Goal: Task Accomplishment & Management: Manage account settings

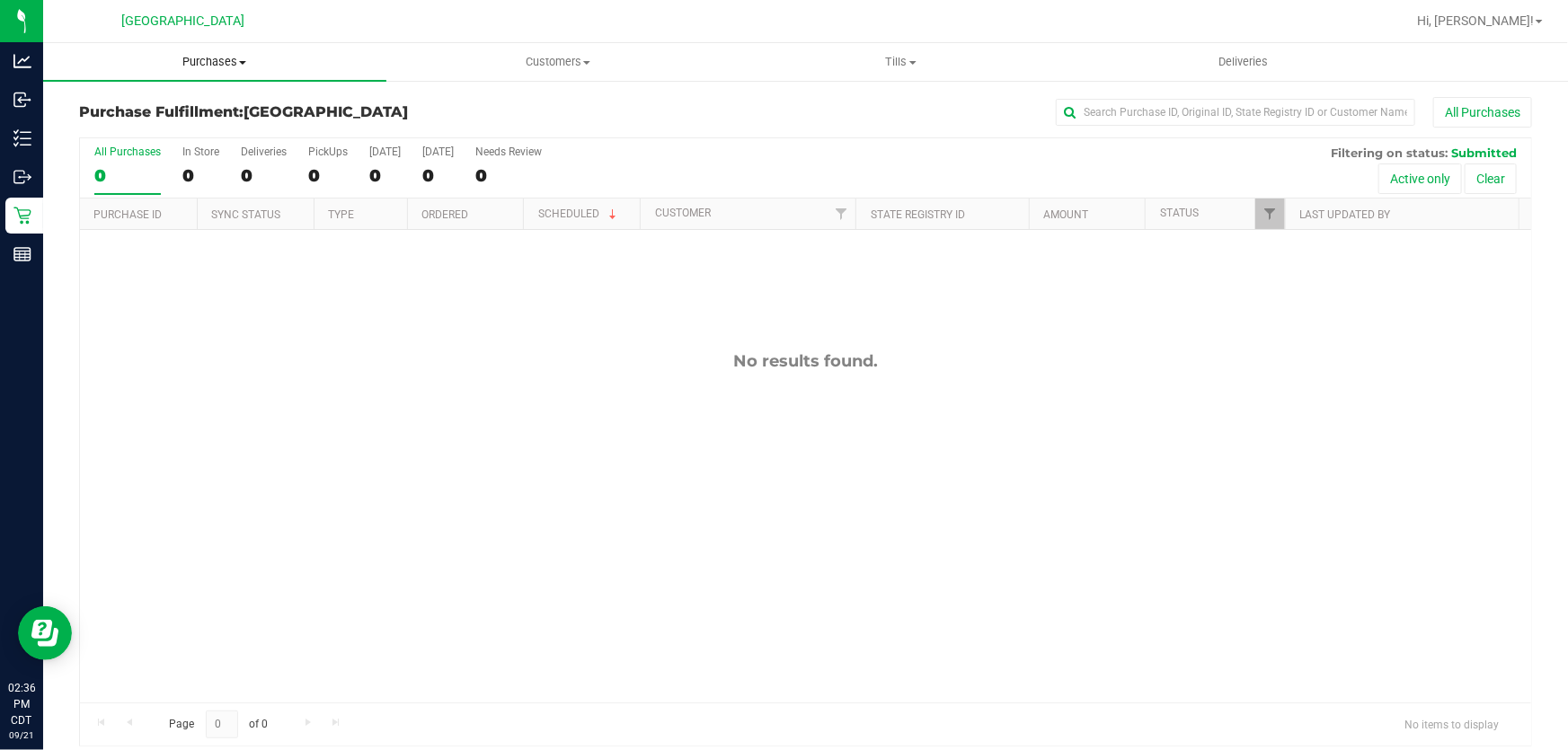
click at [220, 59] on span "Purchases" at bounding box center [215, 62] width 344 height 17
click at [179, 125] on li "Fulfillment" at bounding box center [215, 129] width 344 height 21
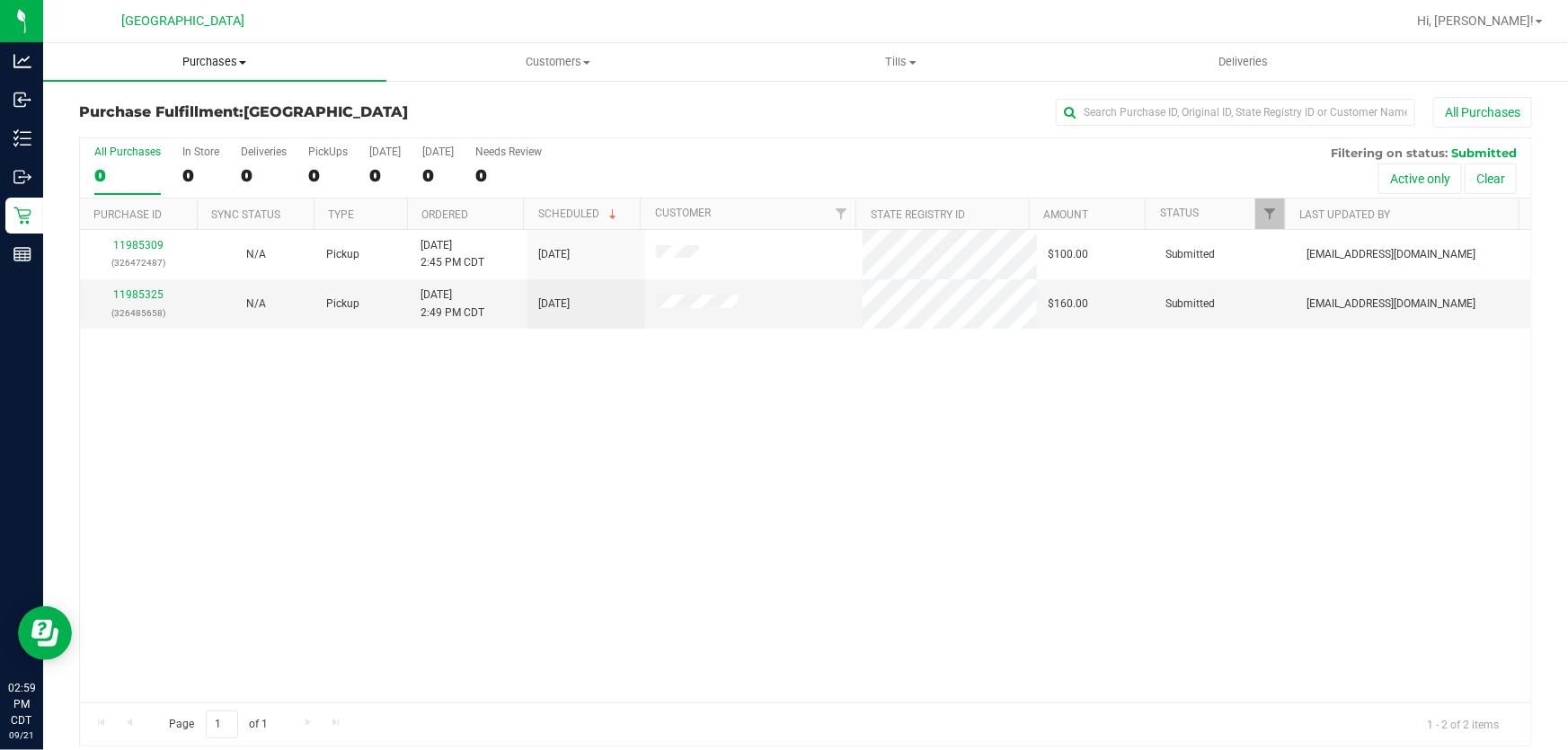
click at [197, 59] on span "Purchases" at bounding box center [215, 62] width 344 height 17
click at [186, 132] on li "Fulfillment" at bounding box center [215, 129] width 344 height 21
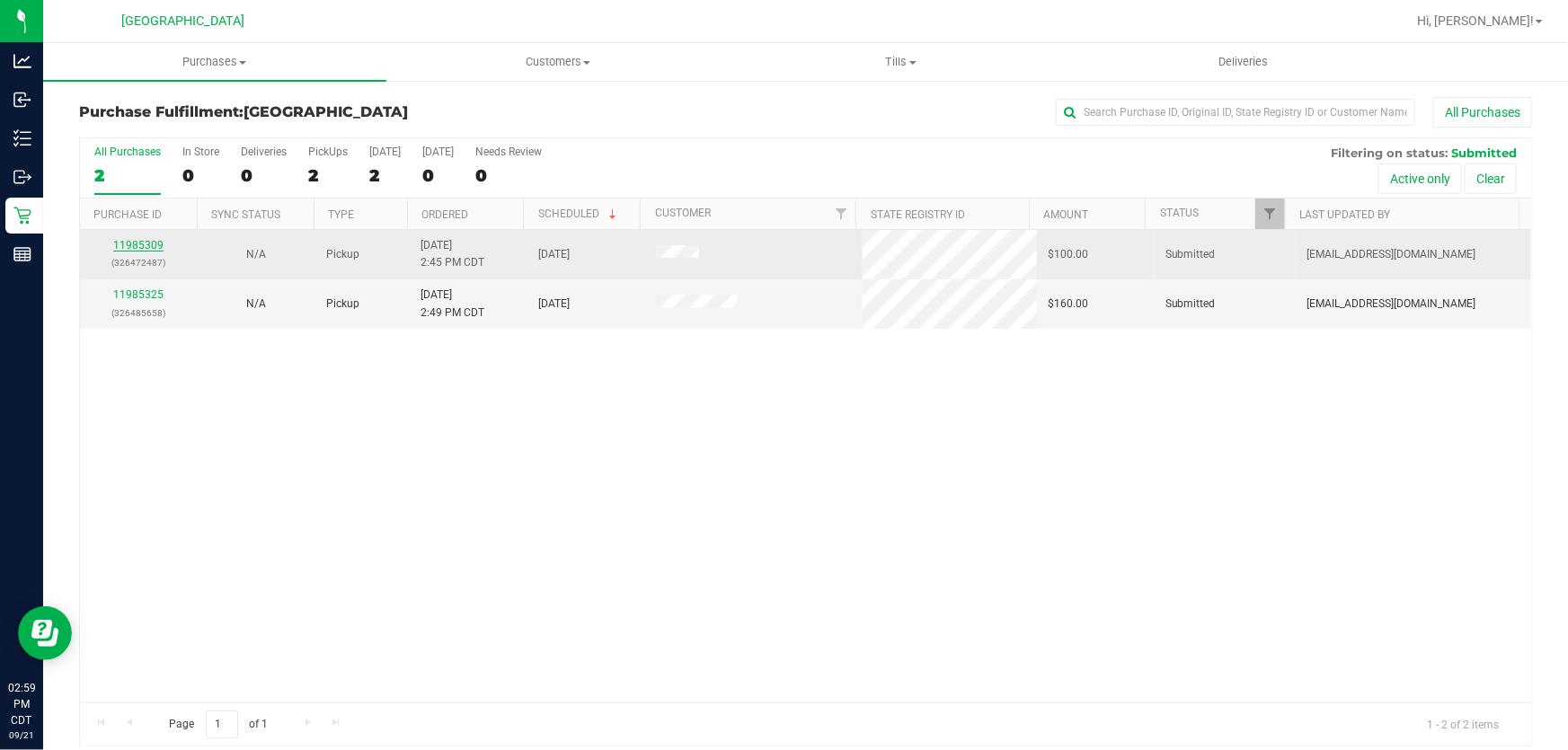
click at [152, 248] on link "11985309" at bounding box center [138, 245] width 51 height 13
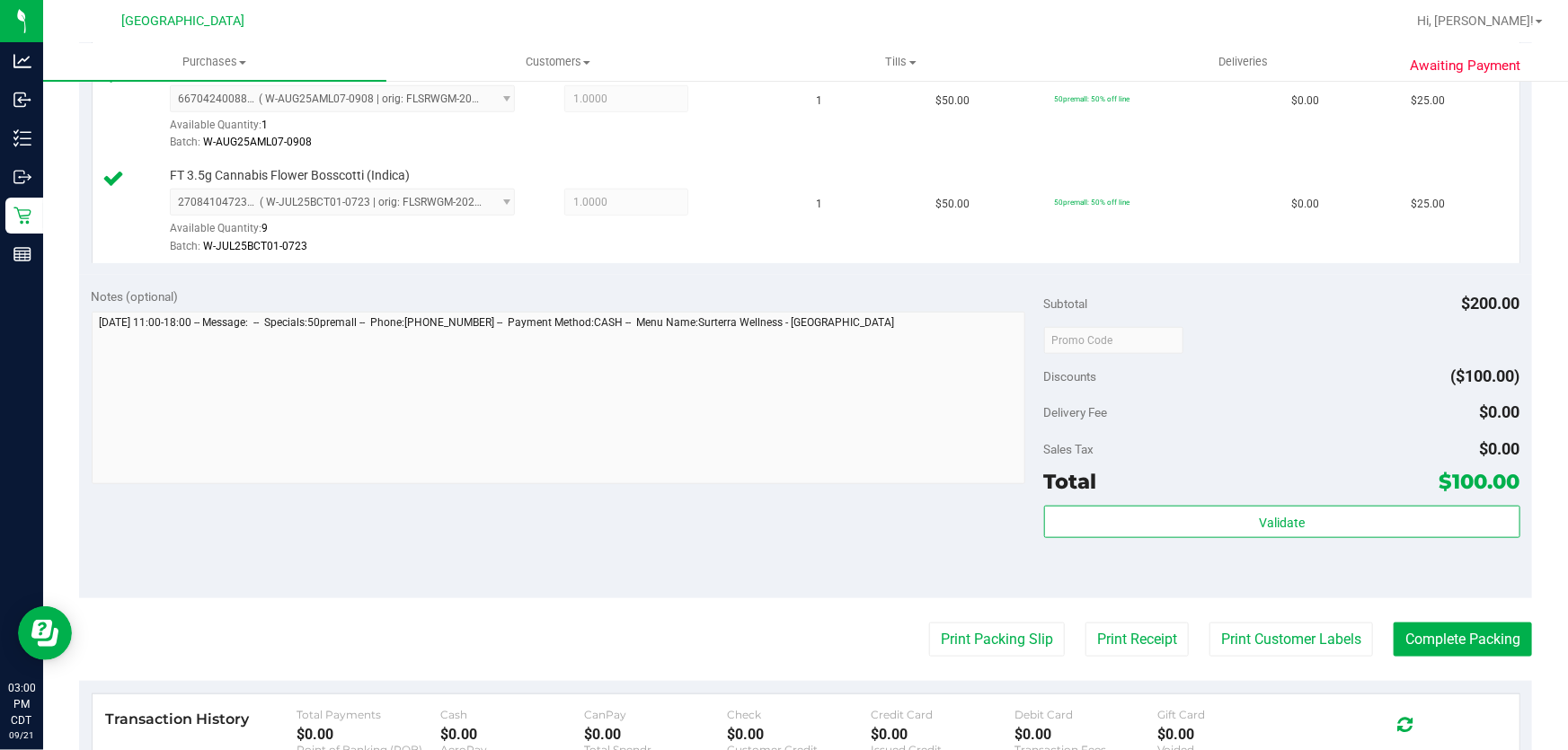
scroll to position [816, 0]
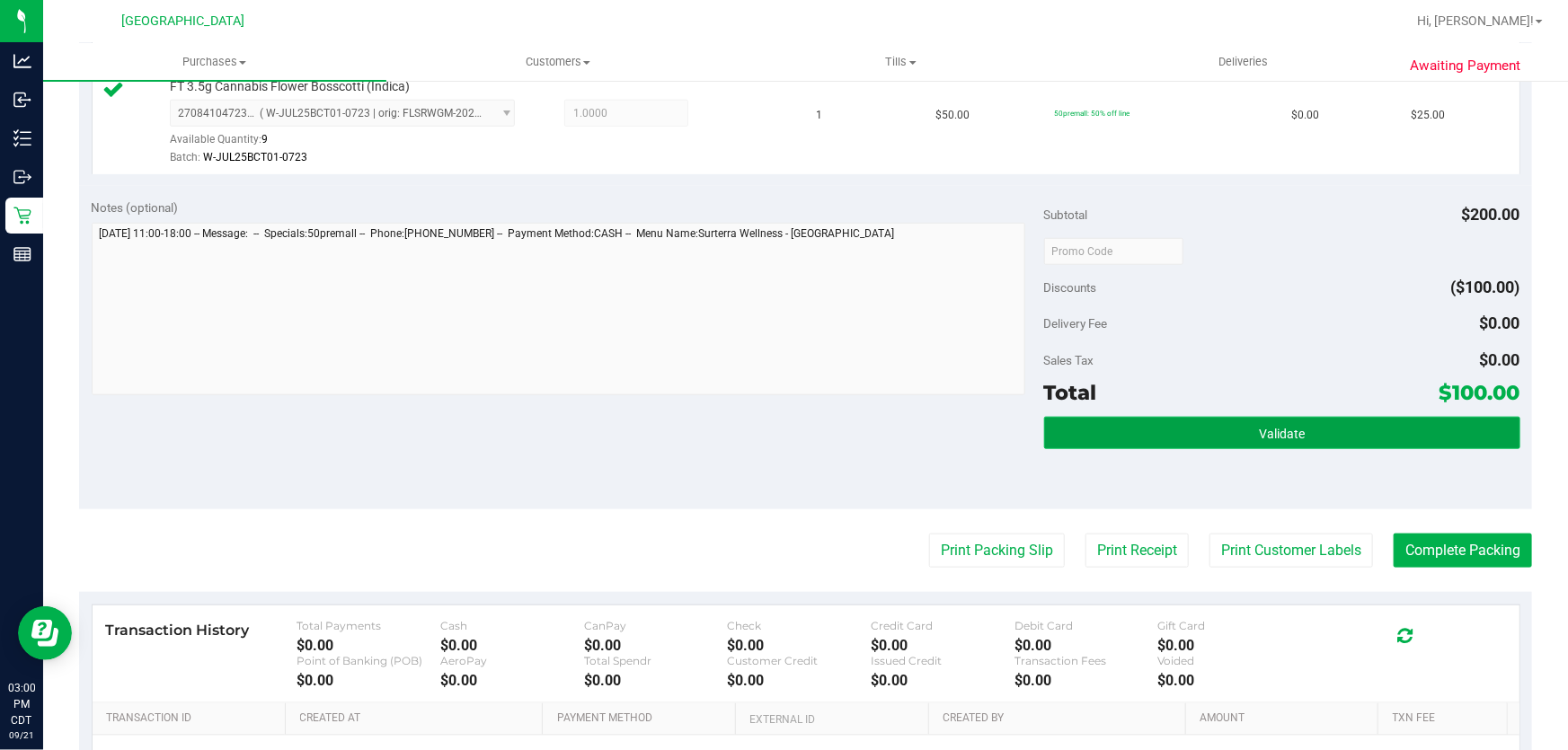
click at [1157, 442] on button "Validate" at bounding box center [1282, 432] width 477 height 32
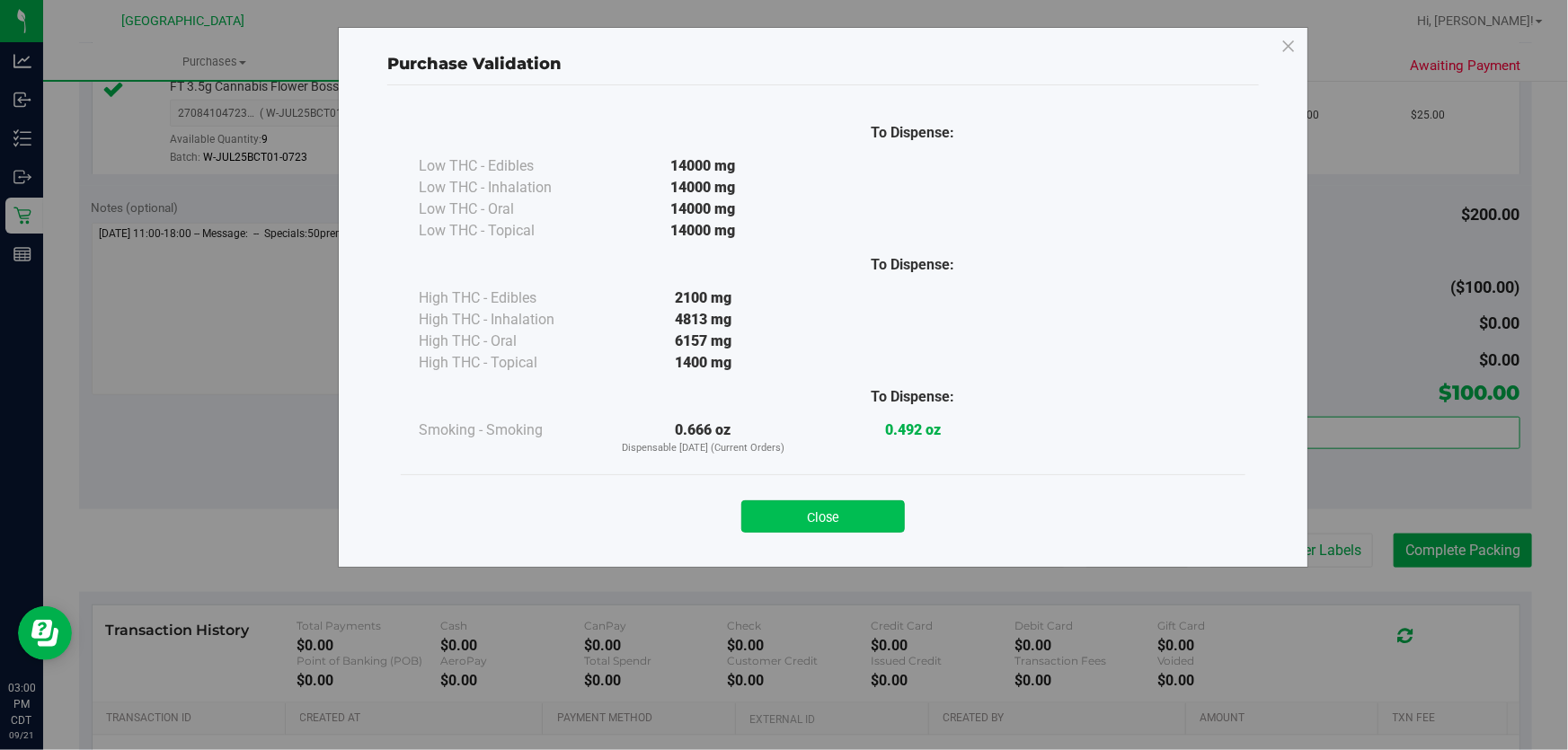
click at [897, 521] on button "Close" at bounding box center [823, 516] width 164 height 32
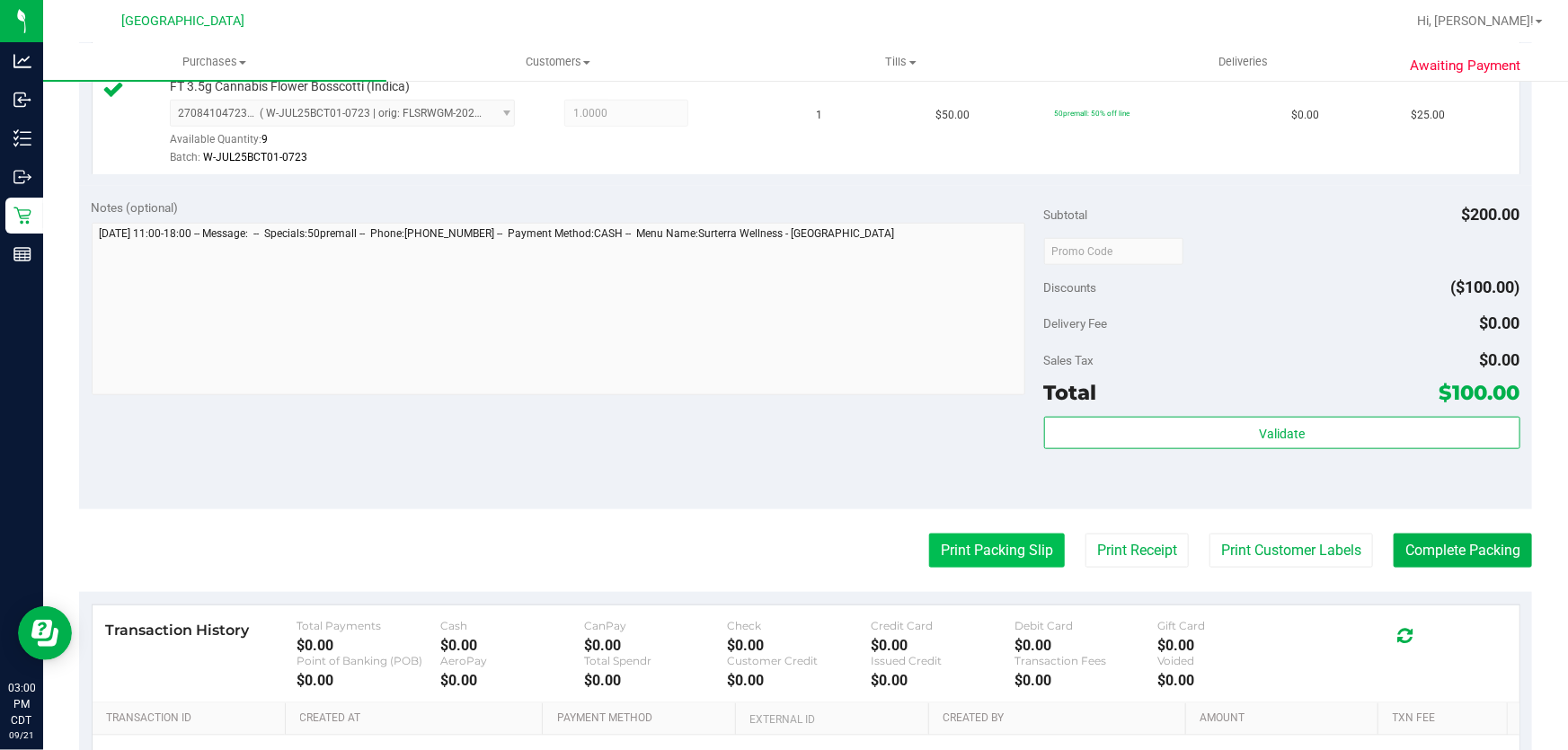
click at [968, 548] on button "Print Packing Slip" at bounding box center [998, 550] width 136 height 34
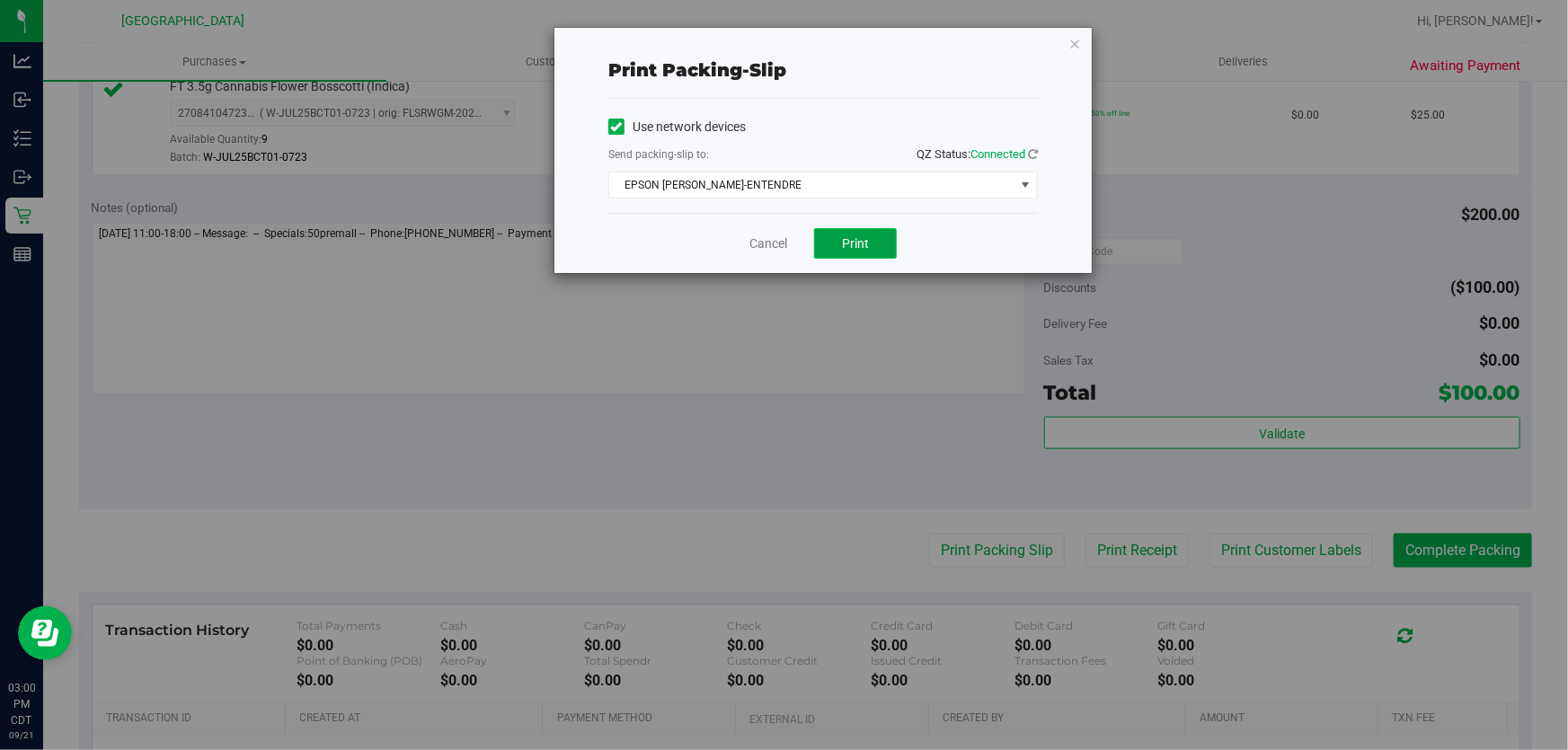
click at [836, 245] on button "Print" at bounding box center [856, 243] width 83 height 30
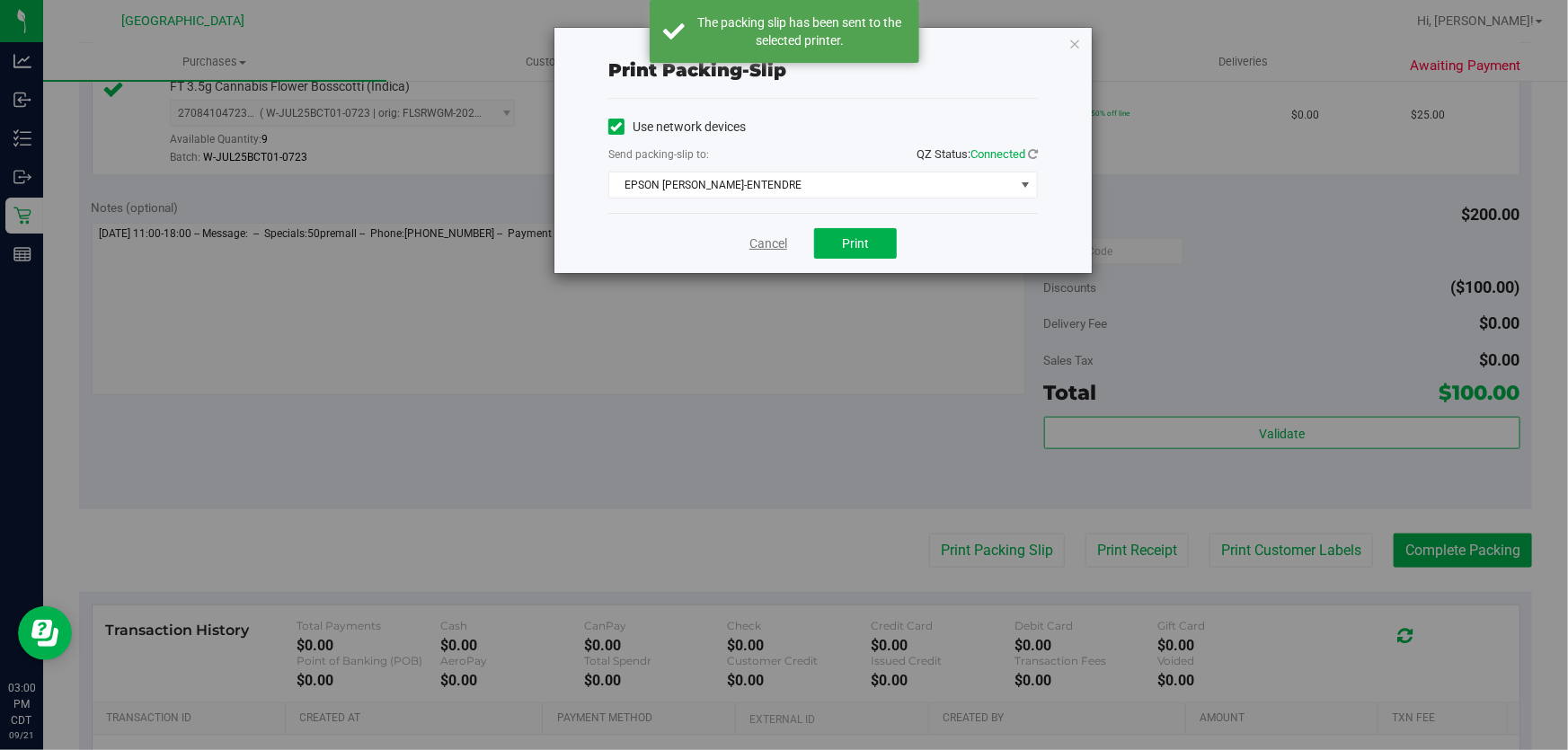
click at [763, 243] on link "Cancel" at bounding box center [768, 243] width 38 height 19
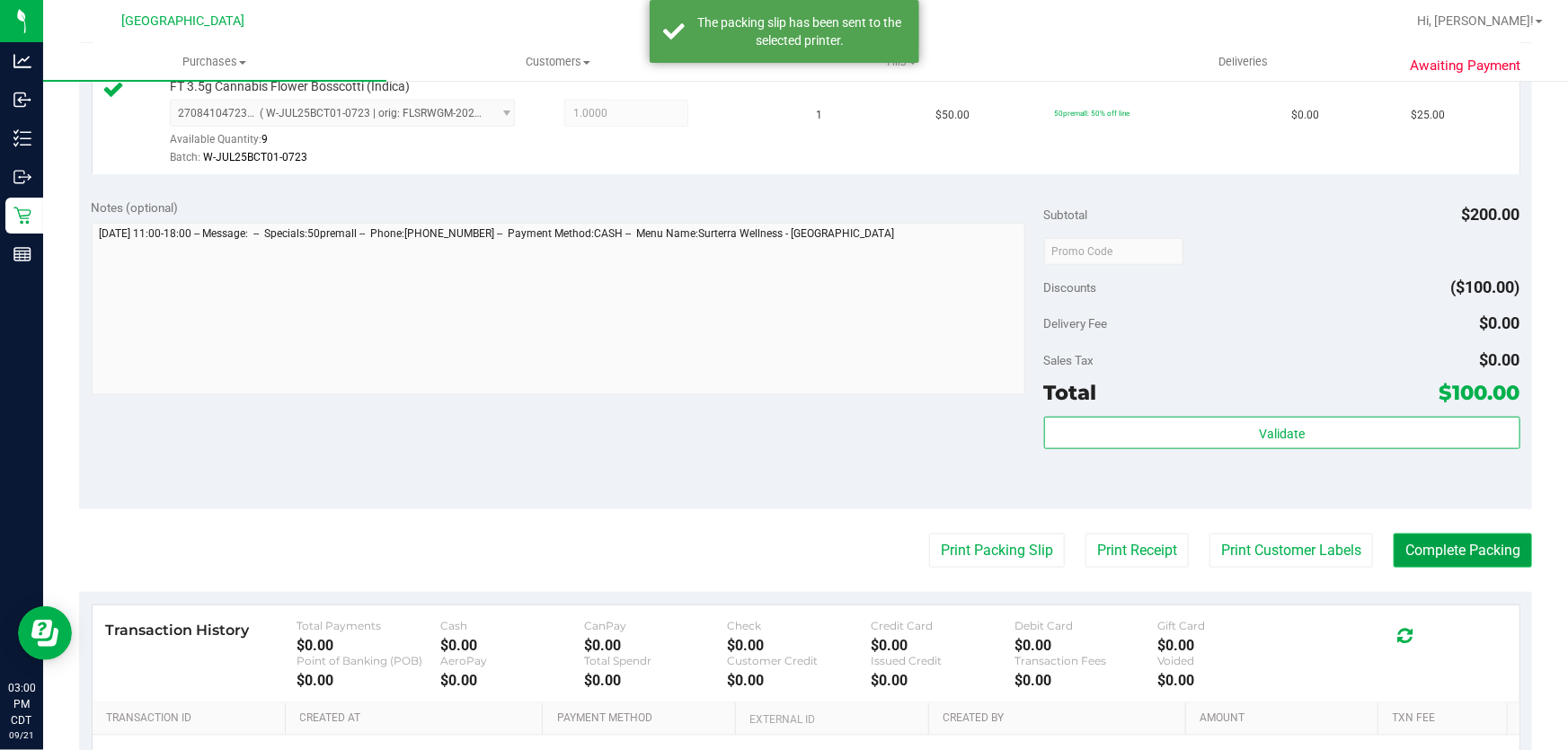
click at [1466, 552] on button "Complete Packing" at bounding box center [1463, 550] width 139 height 34
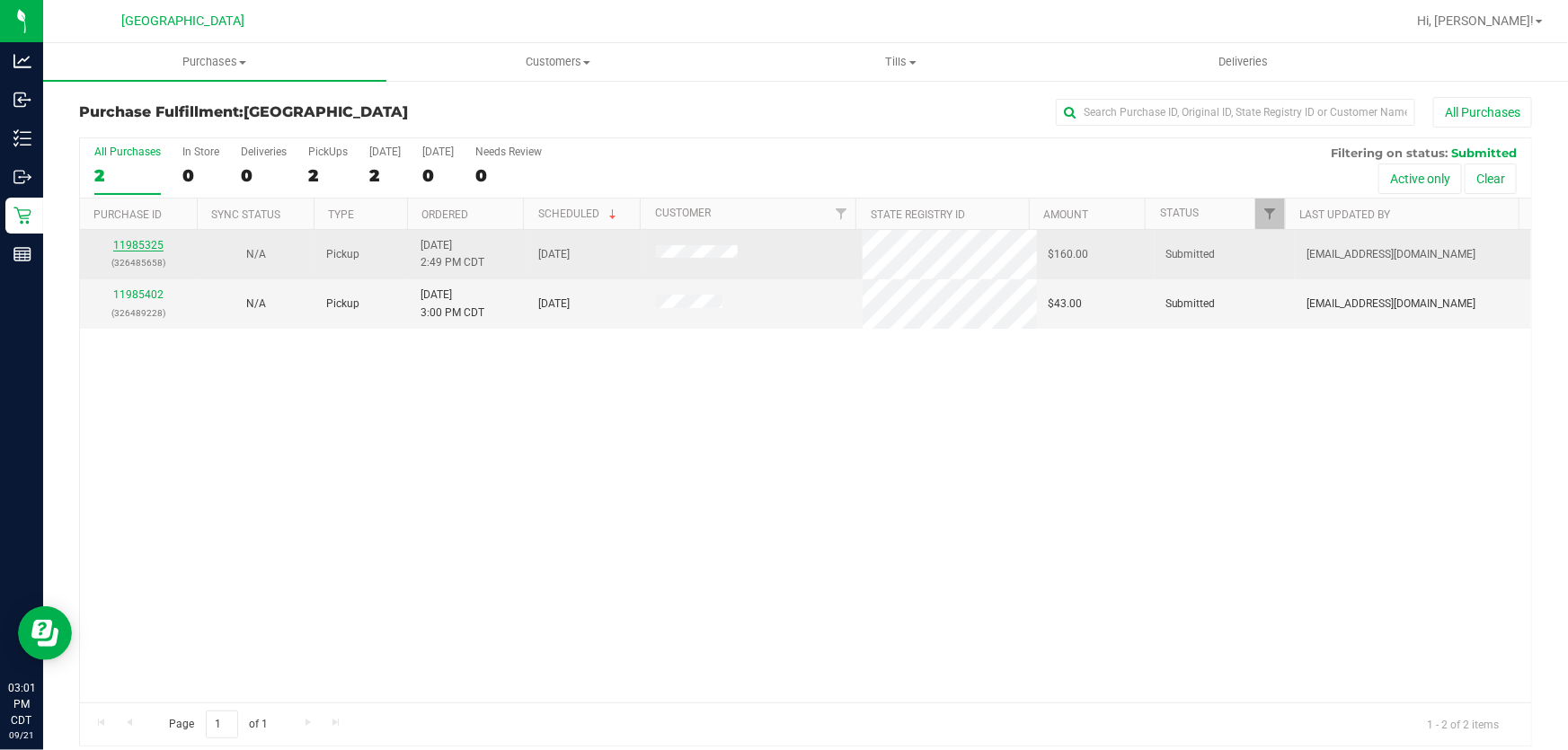
click at [139, 241] on link "11985325" at bounding box center [138, 245] width 51 height 13
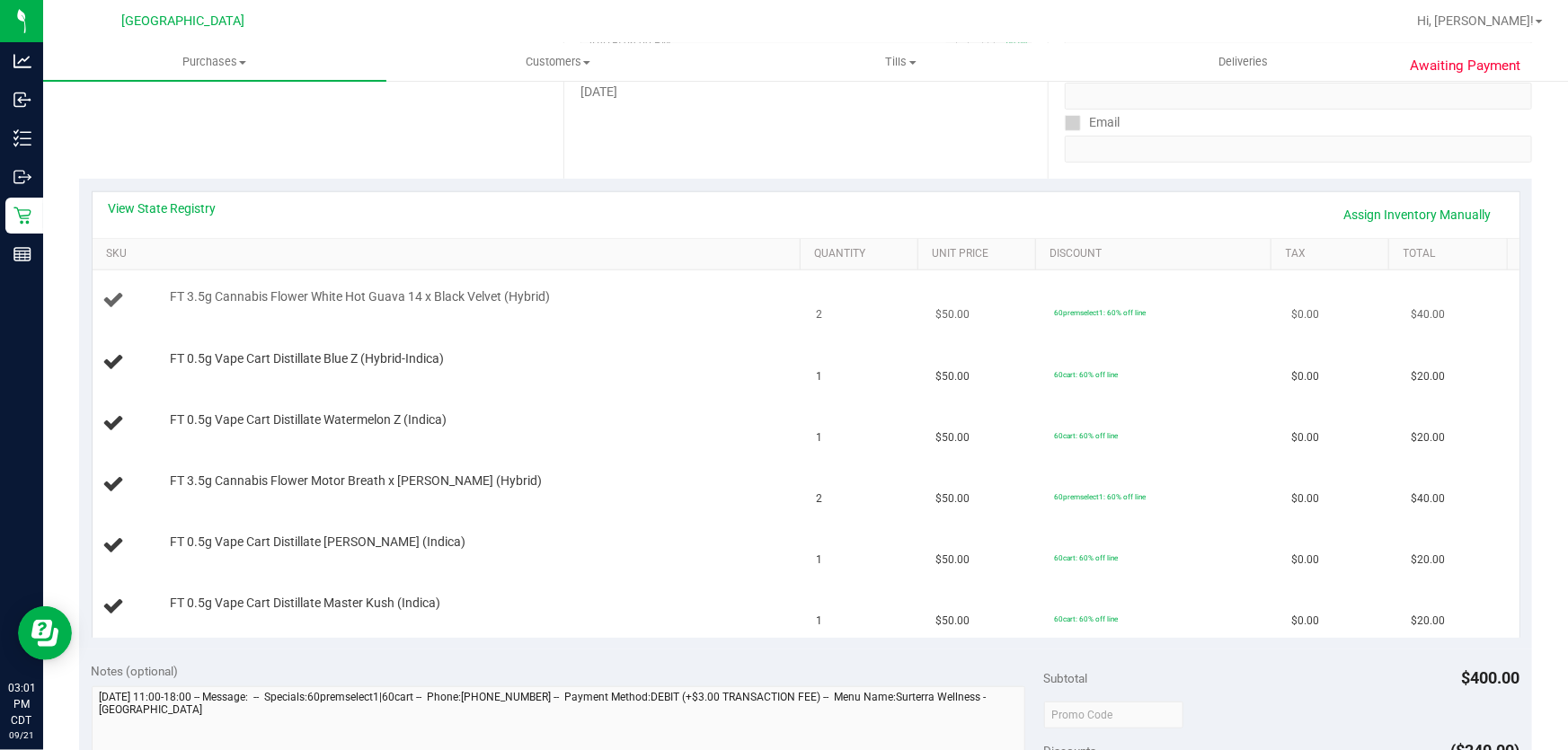
scroll to position [326, 0]
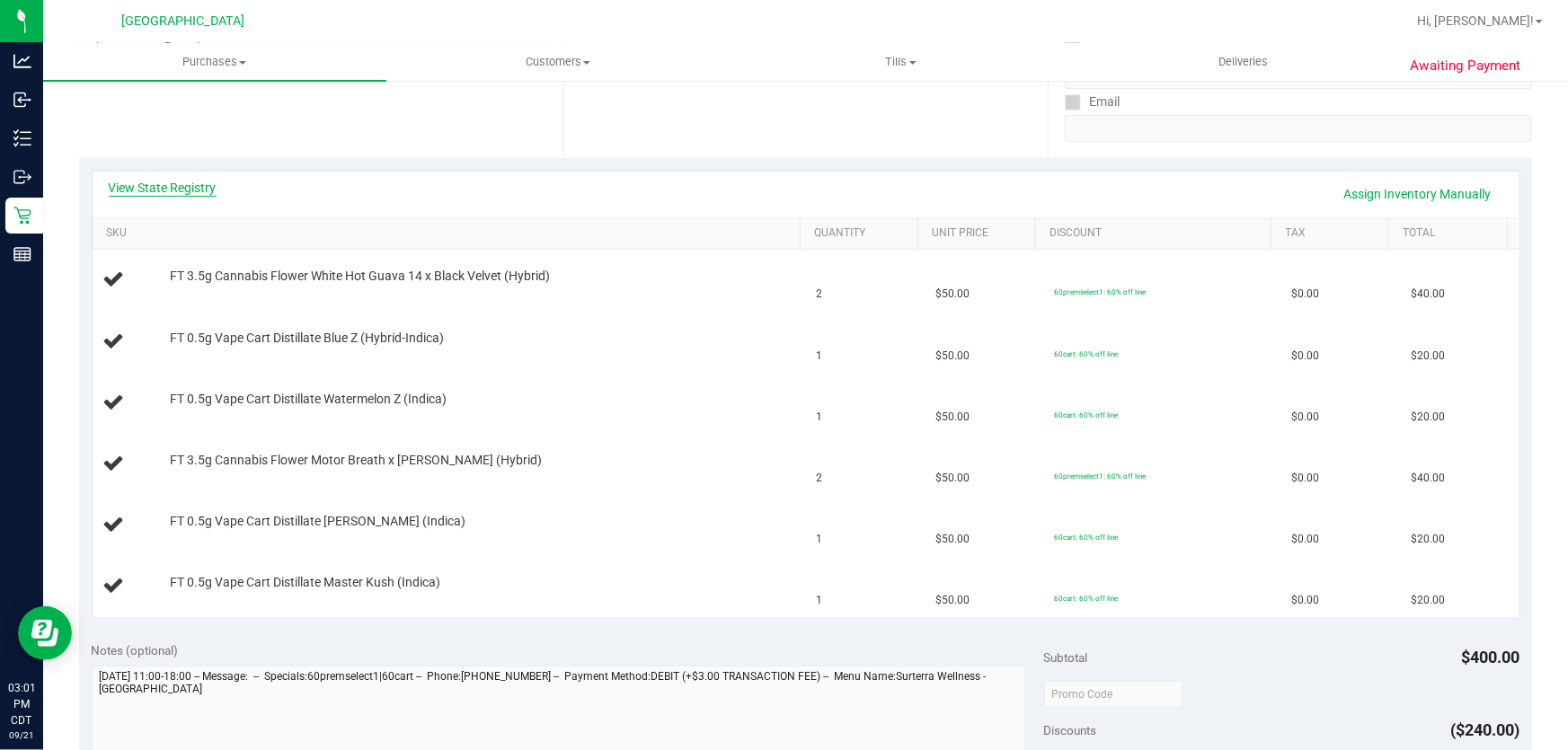
click at [132, 185] on link "View State Registry" at bounding box center [162, 188] width 107 height 18
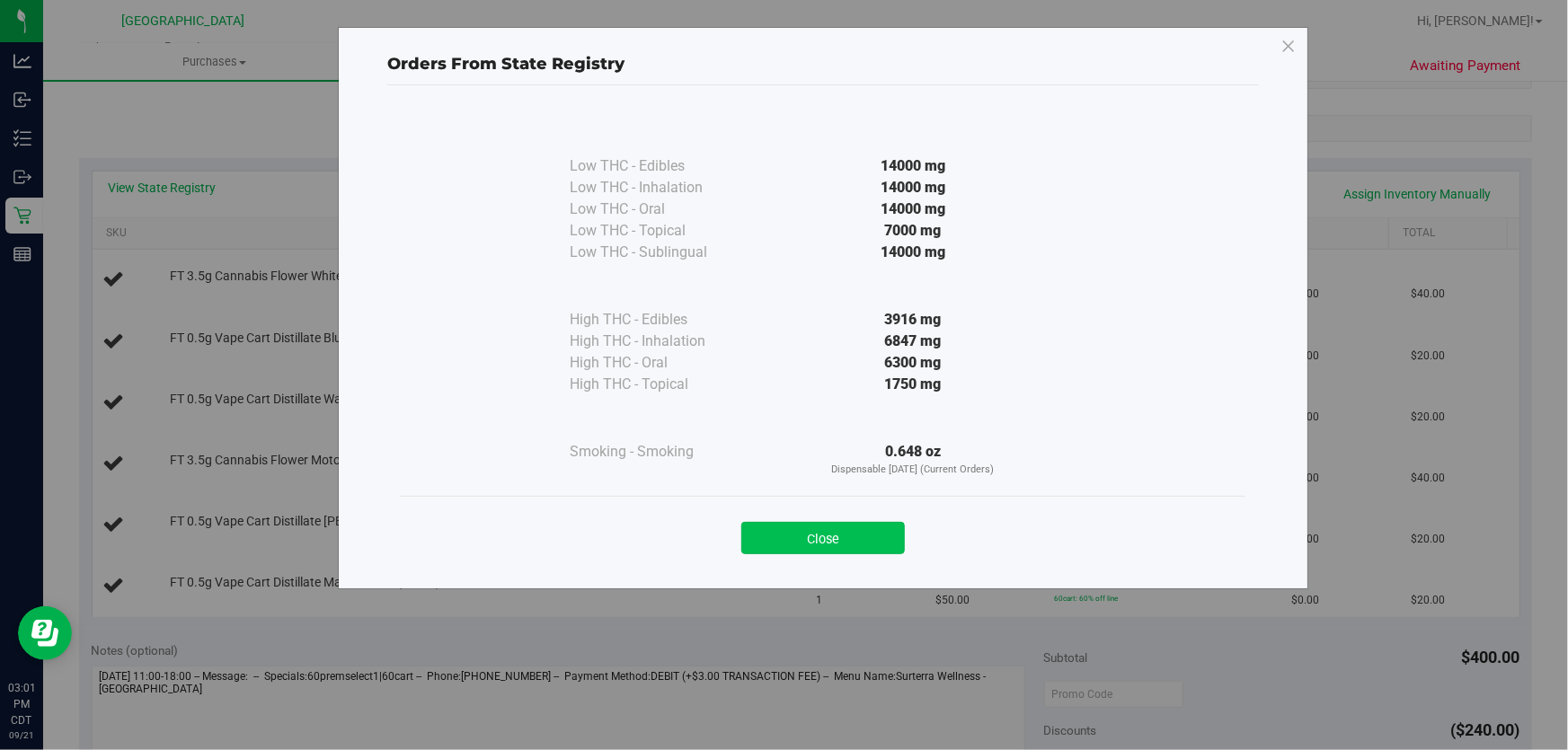
click at [845, 536] on button "Close" at bounding box center [823, 537] width 164 height 32
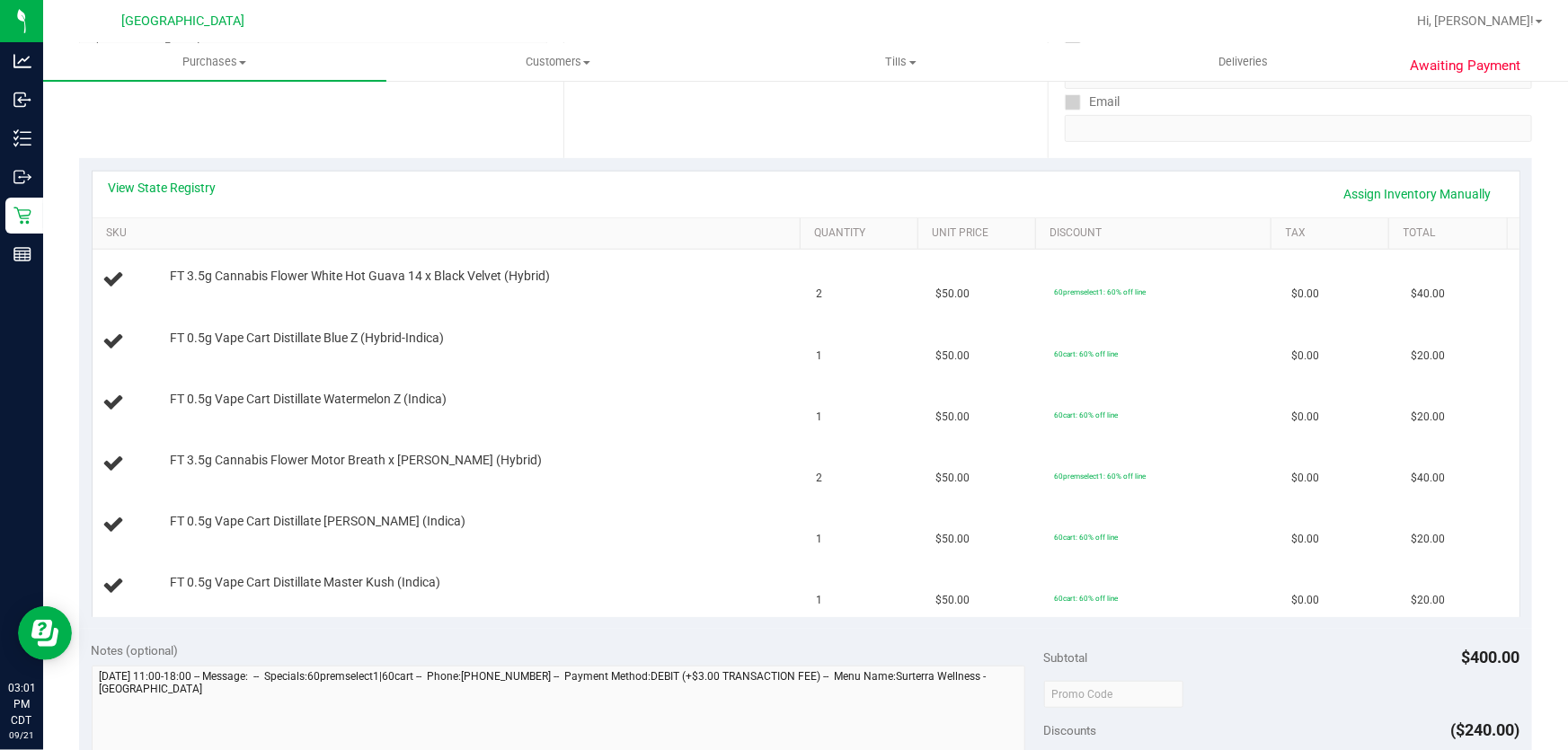
click at [198, 177] on div "View State Registry Assign Inventory Manually" at bounding box center [807, 195] width 1427 height 46
click at [198, 187] on link "View State Registry" at bounding box center [162, 188] width 107 height 18
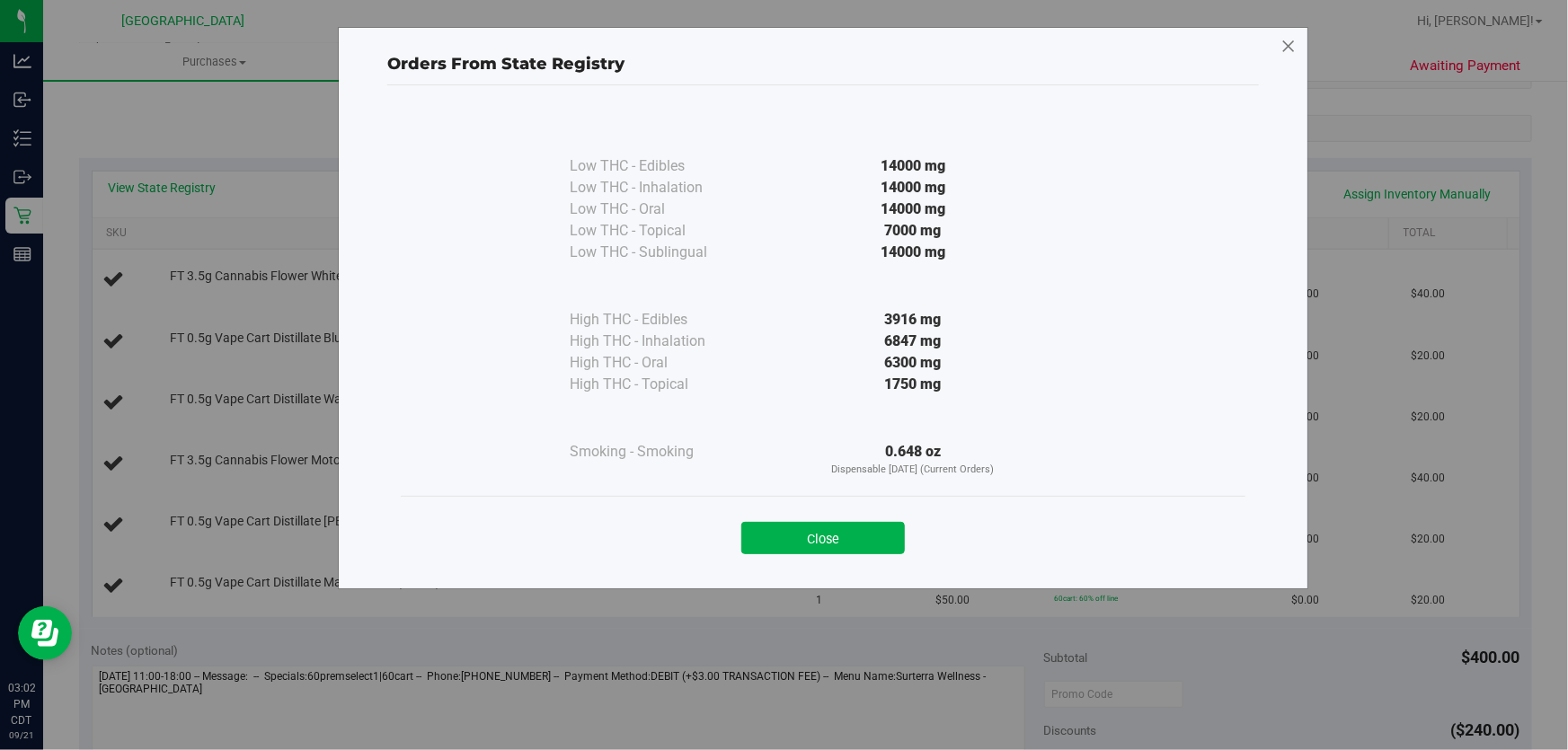
click at [1280, 36] on icon at bounding box center [1289, 46] width 17 height 28
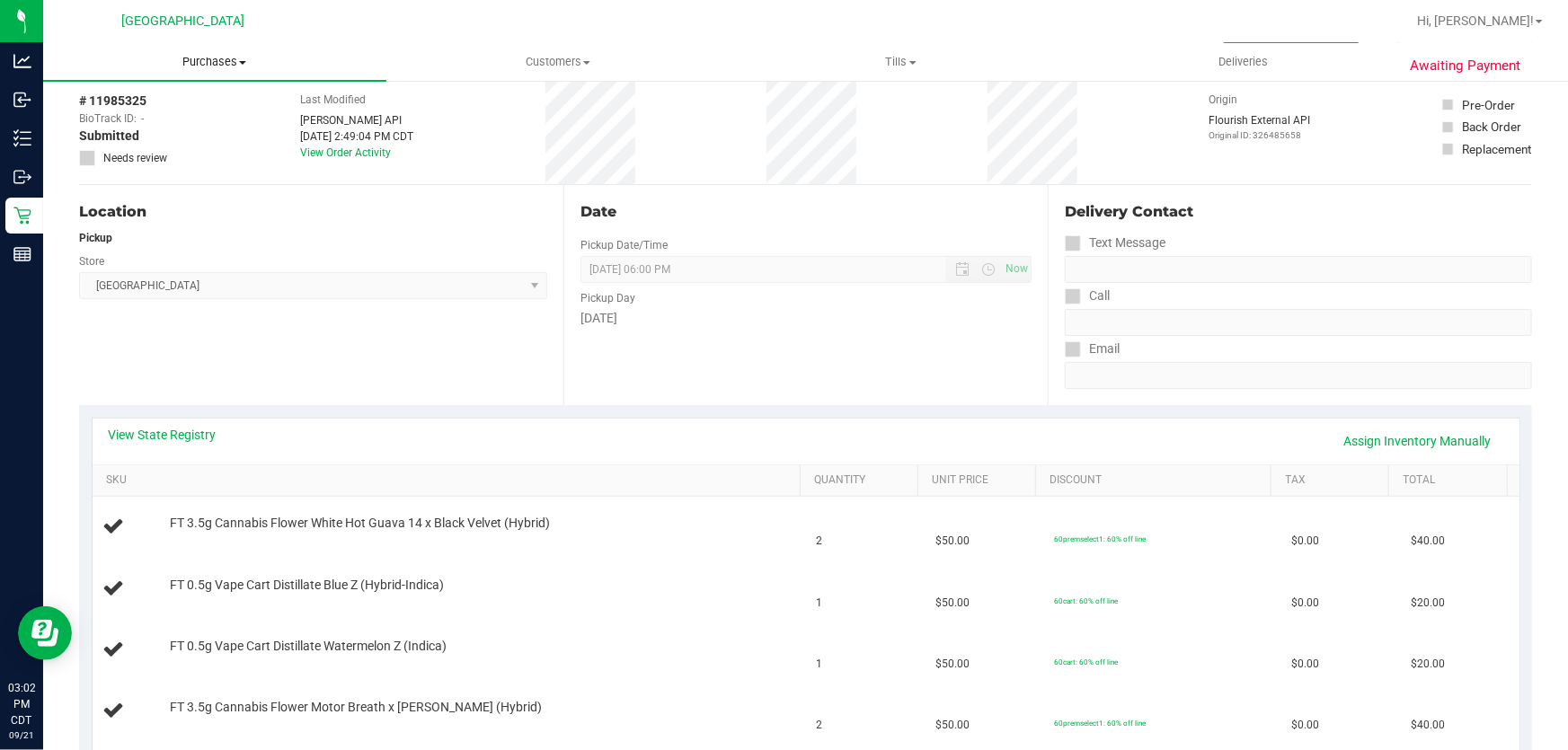
scroll to position [0, 0]
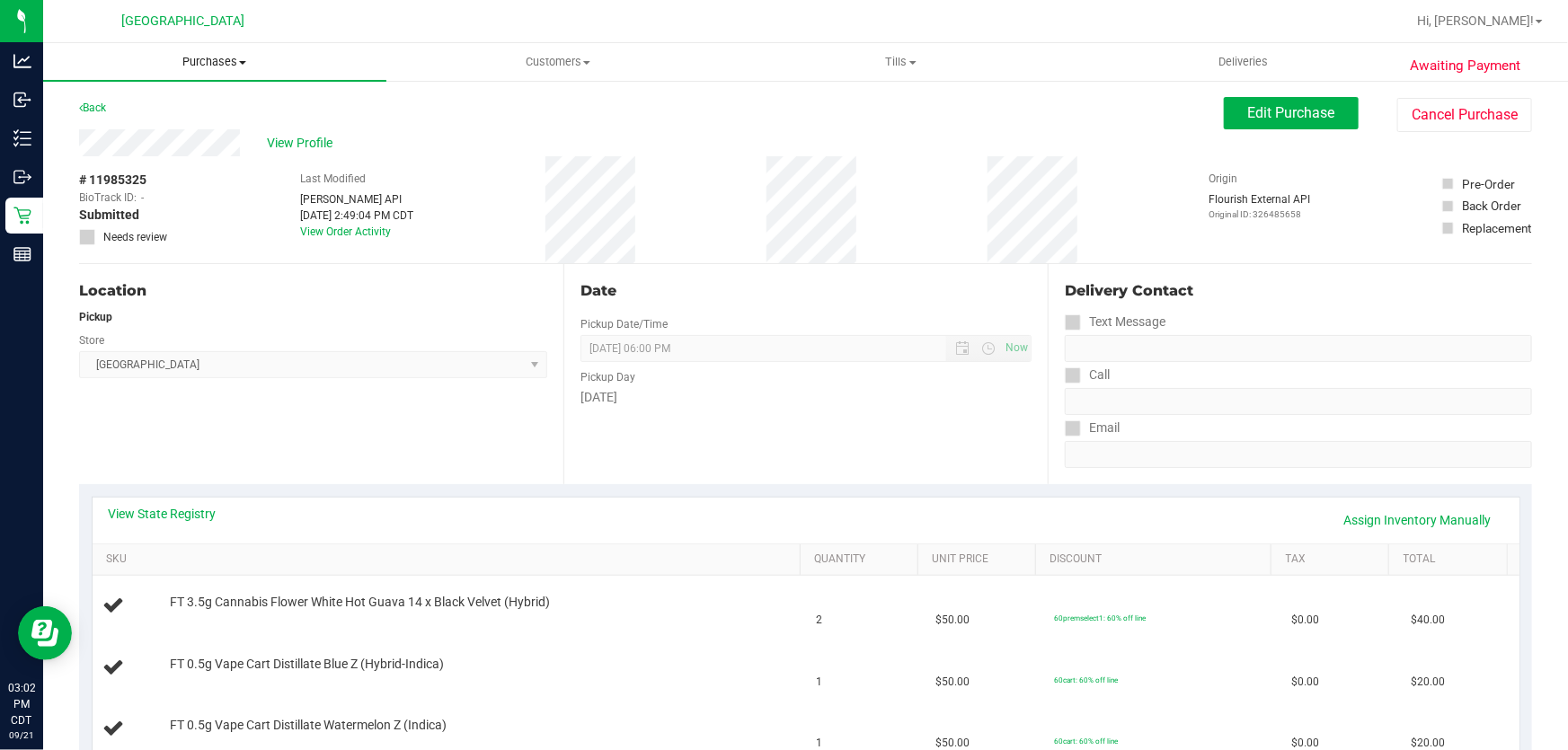
click at [216, 62] on span "Purchases" at bounding box center [215, 62] width 344 height 17
click at [194, 135] on li "Fulfillment" at bounding box center [215, 129] width 344 height 21
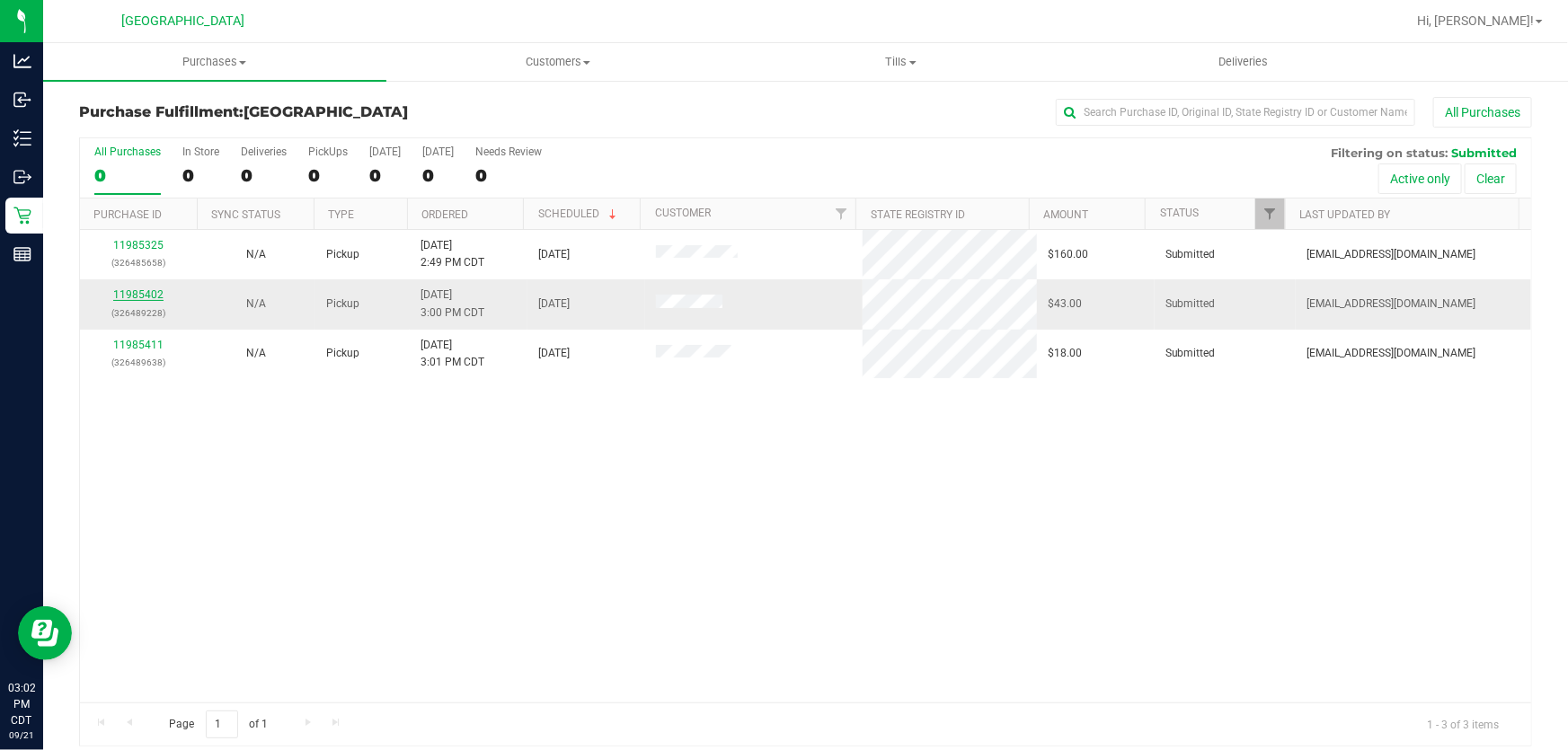
click at [141, 288] on link "11985402" at bounding box center [138, 295] width 51 height 13
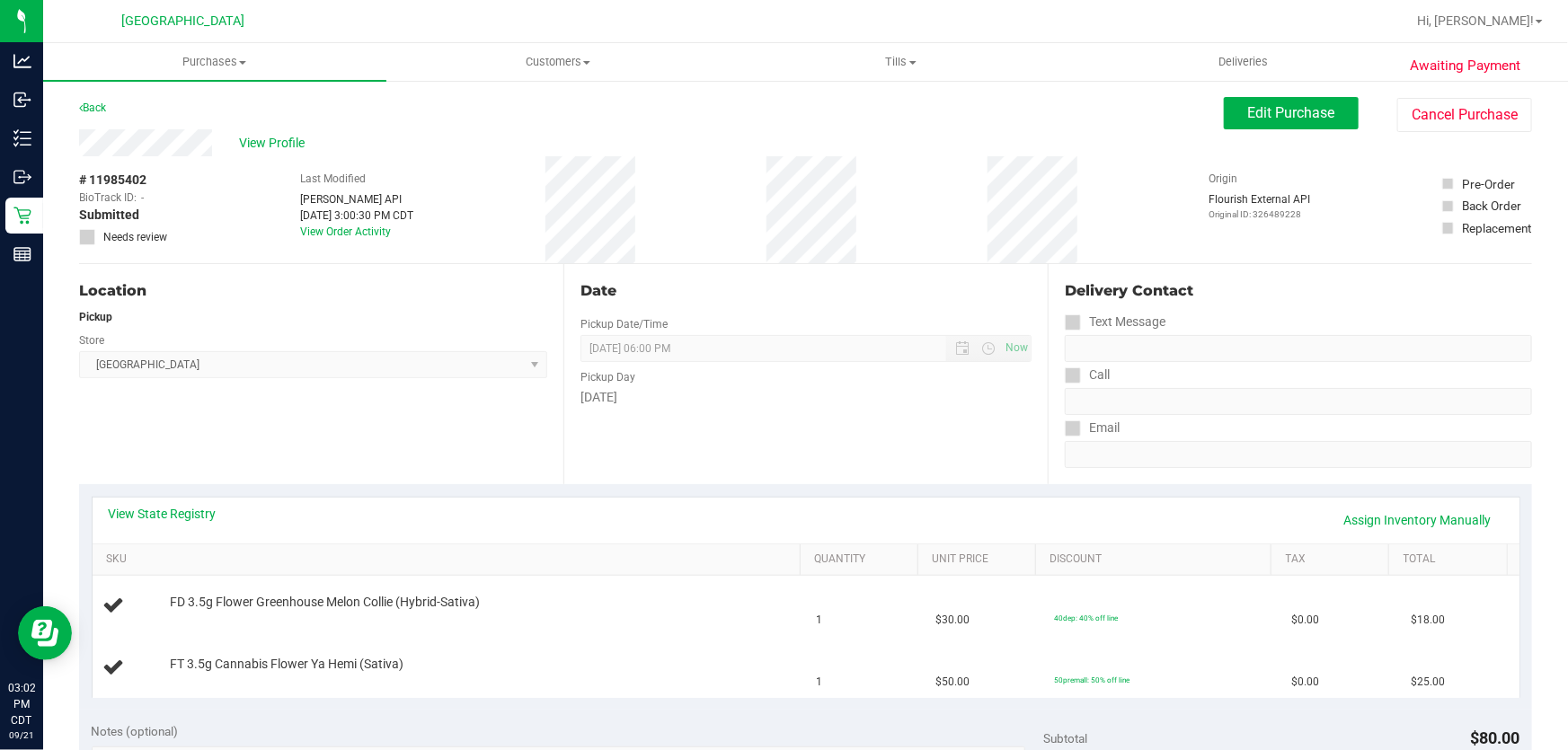
scroll to position [162, 0]
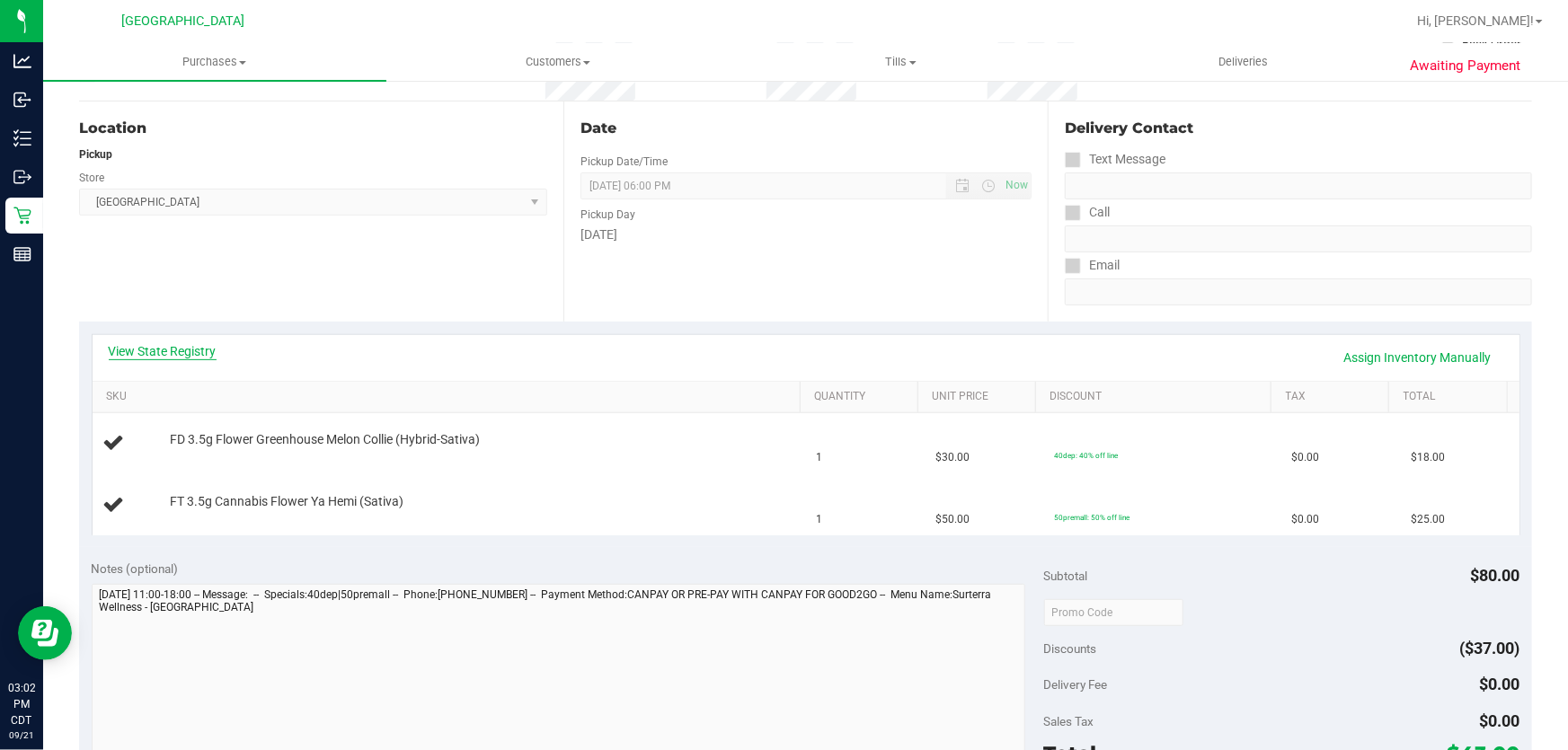
click at [152, 349] on link "View State Registry" at bounding box center [162, 352] width 107 height 18
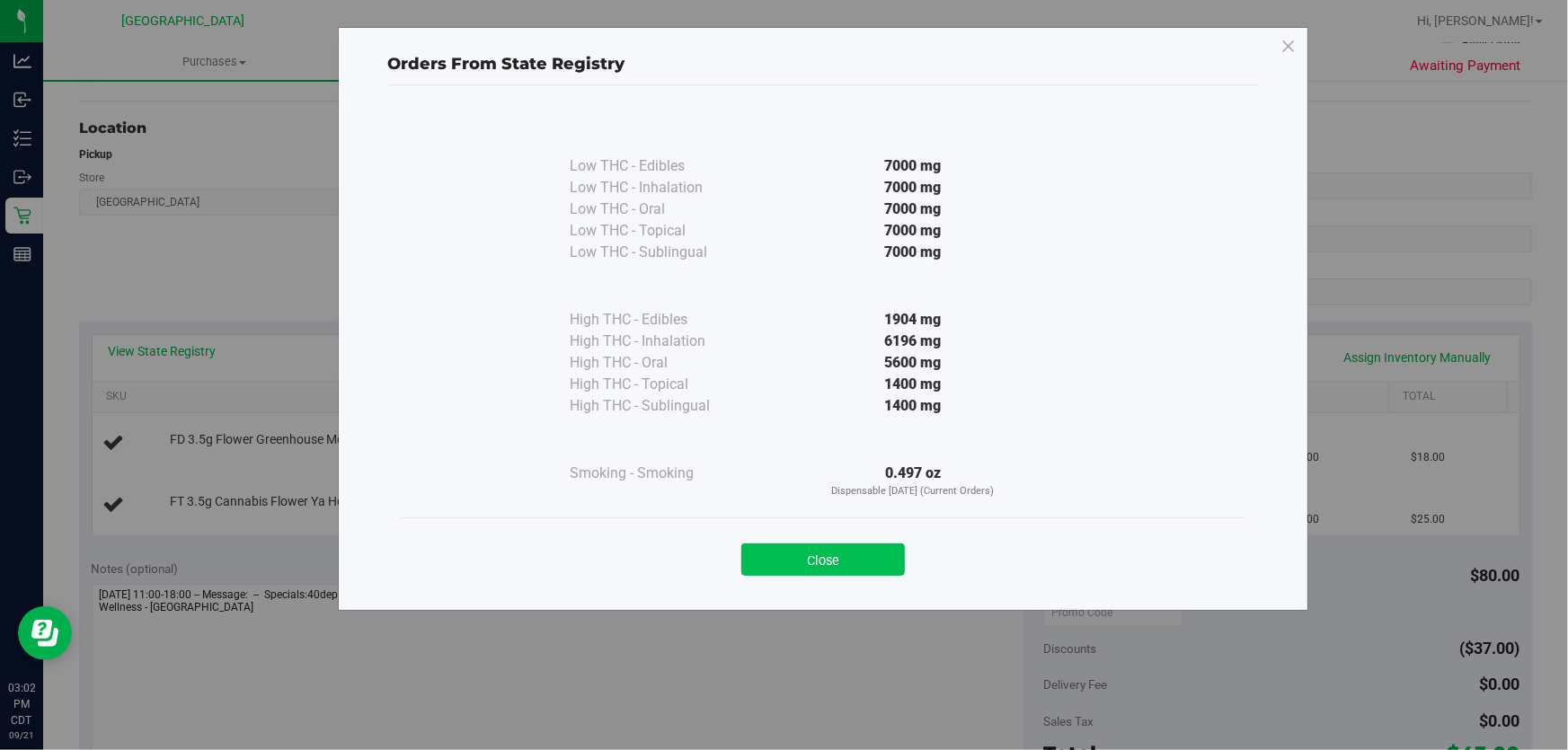
click at [836, 561] on button "Close" at bounding box center [823, 559] width 164 height 32
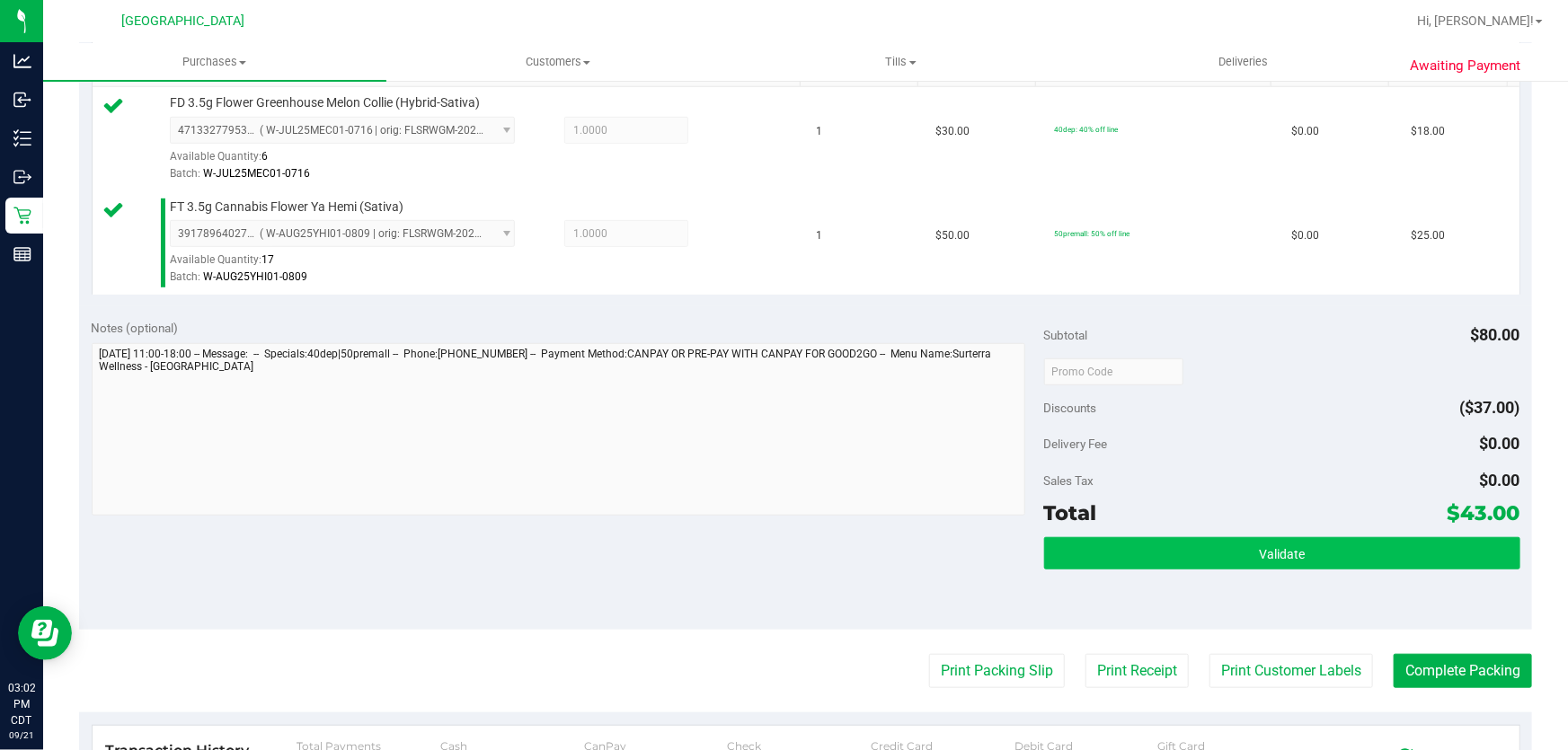
scroll to position [489, 0]
click at [1156, 540] on button "Validate" at bounding box center [1282, 552] width 477 height 32
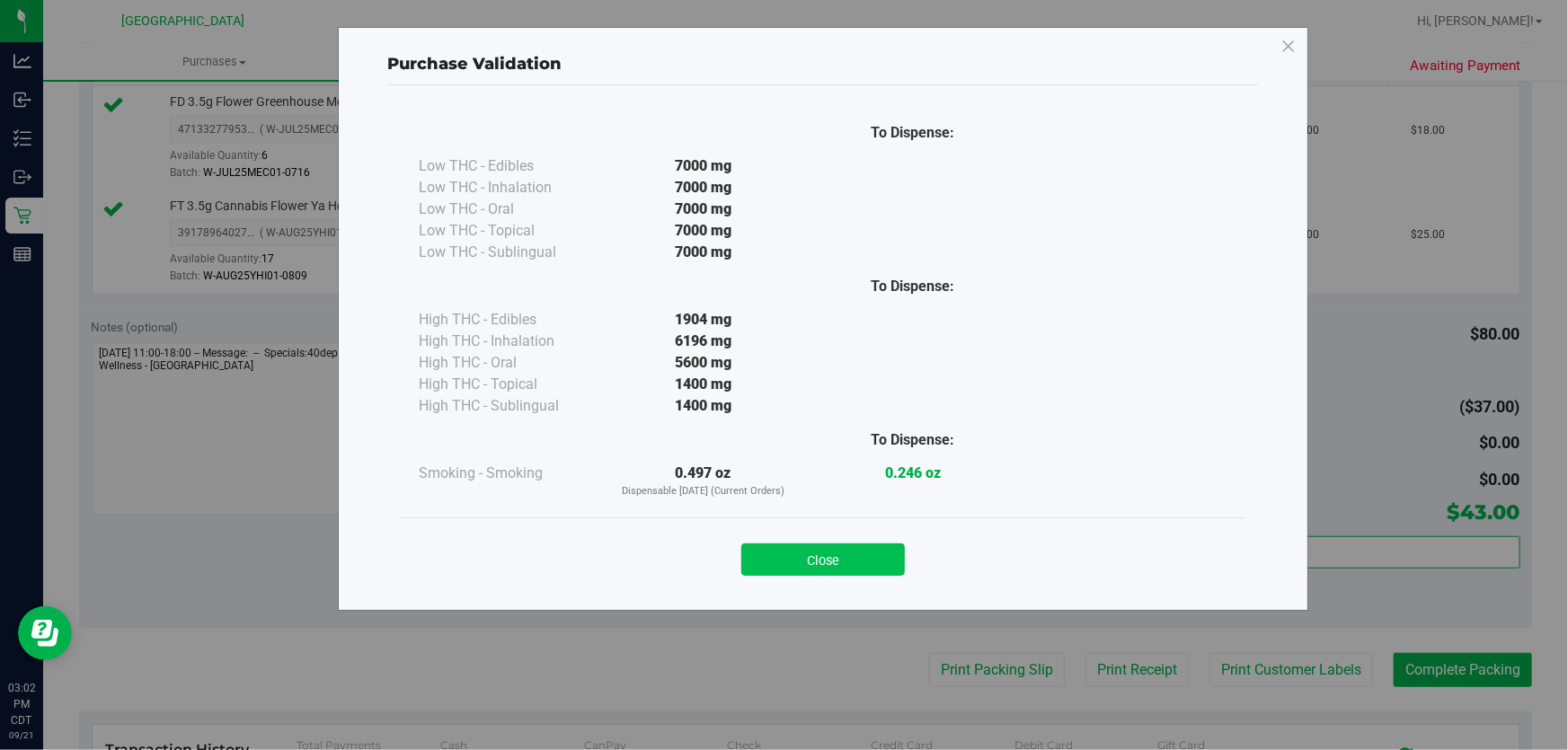
click at [832, 562] on button "Close" at bounding box center [823, 559] width 164 height 32
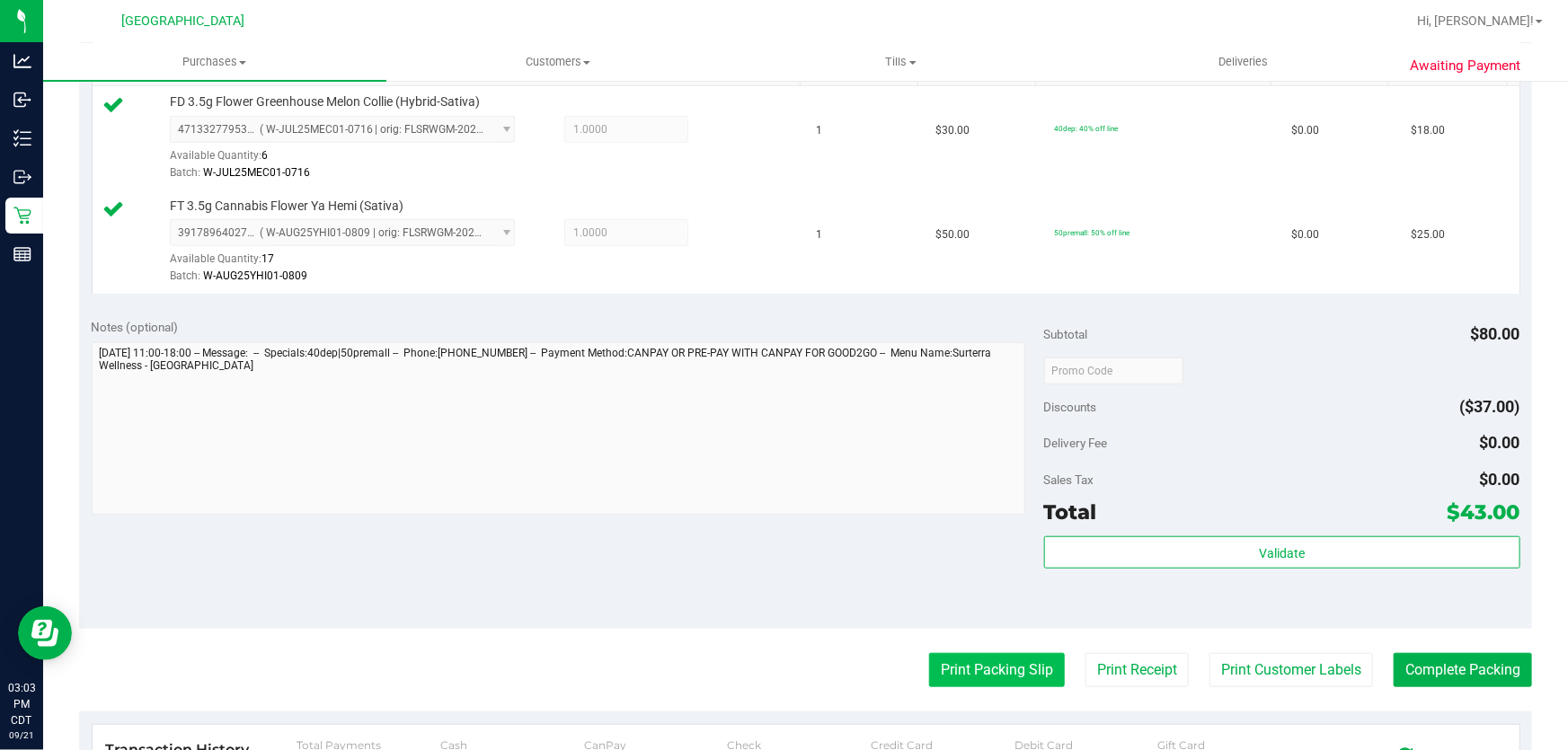
click at [1022, 666] on button "Print Packing Slip" at bounding box center [998, 669] width 136 height 34
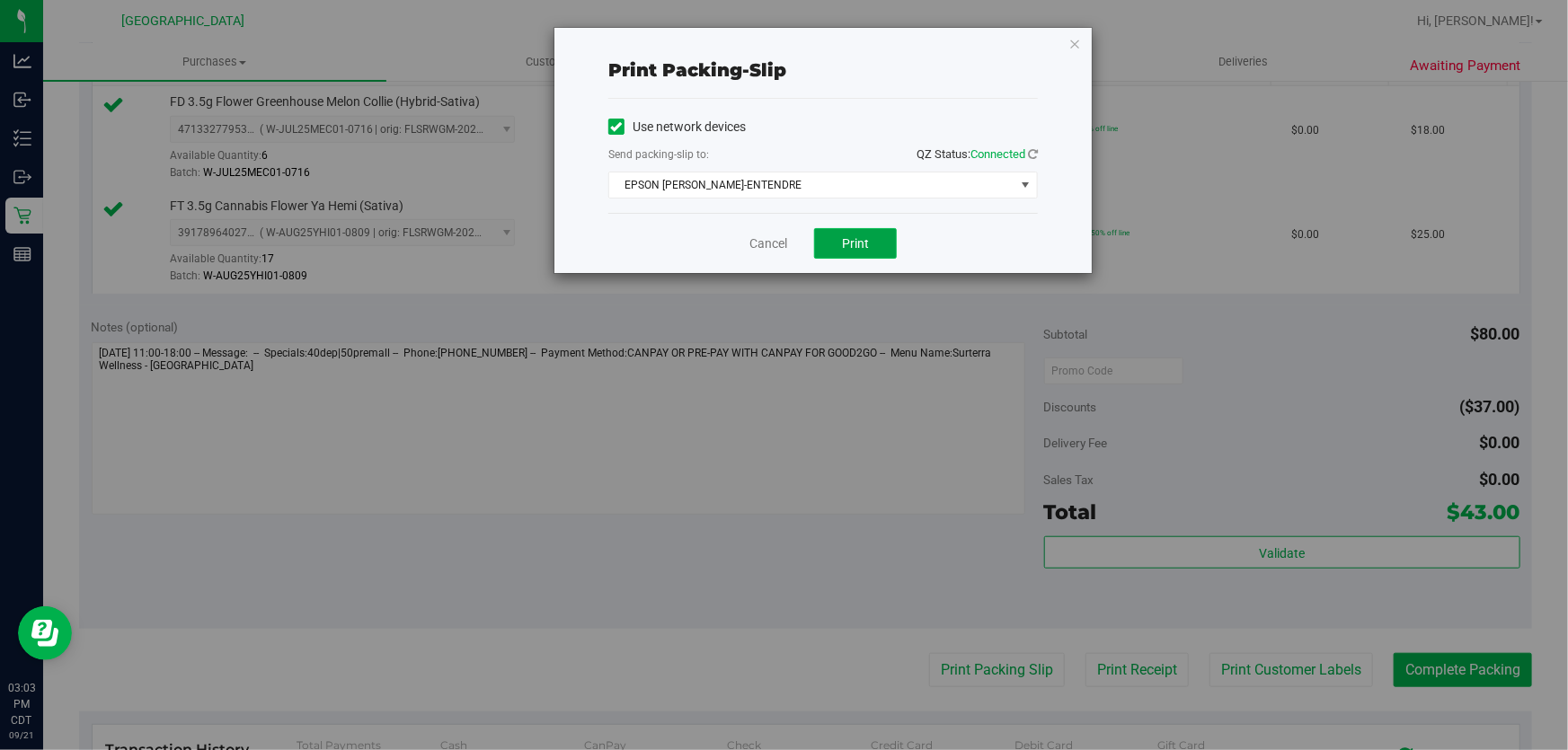
click at [845, 238] on span "Print" at bounding box center [855, 243] width 27 height 15
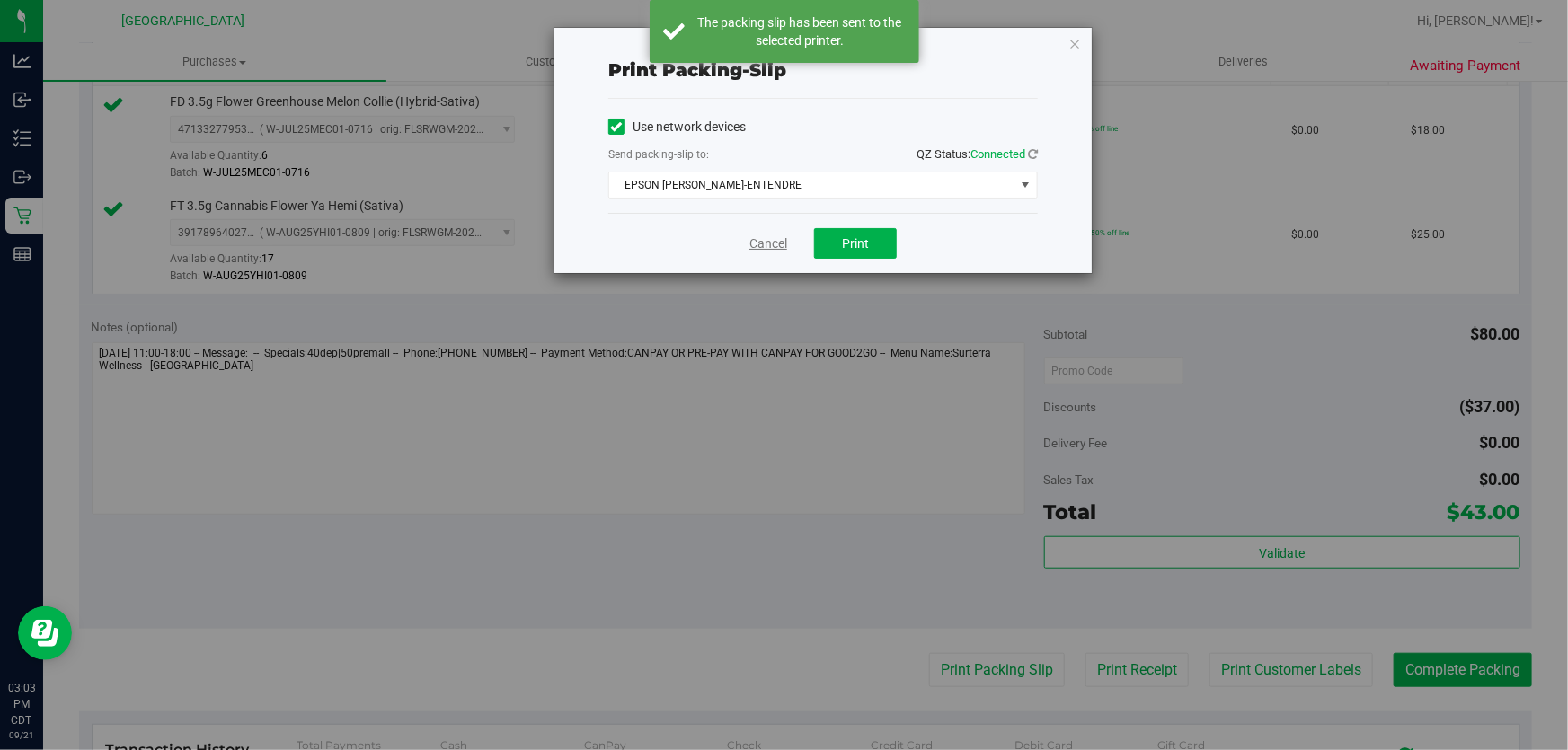
click at [764, 246] on link "Cancel" at bounding box center [768, 243] width 38 height 19
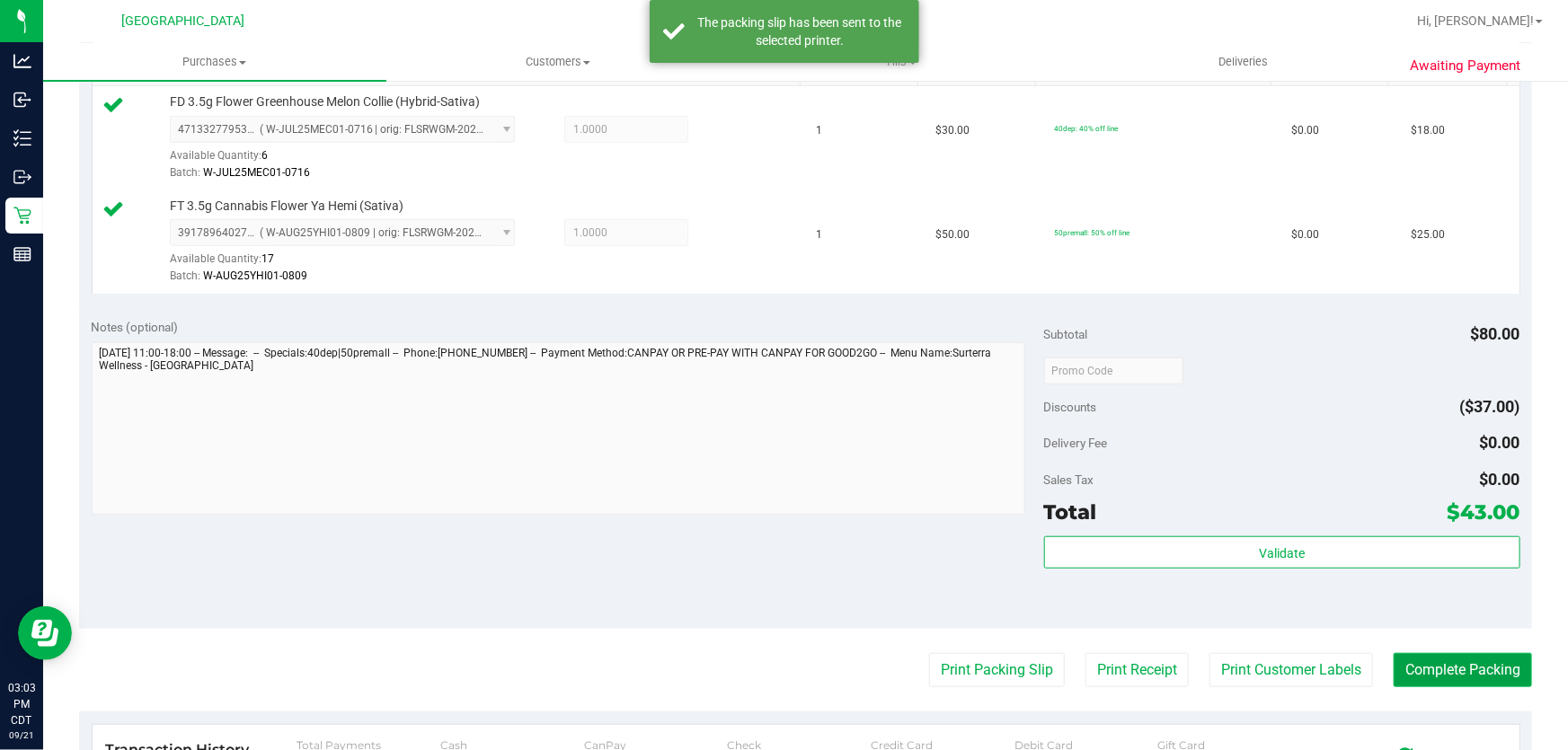
click at [1410, 668] on button "Complete Packing" at bounding box center [1463, 669] width 139 height 34
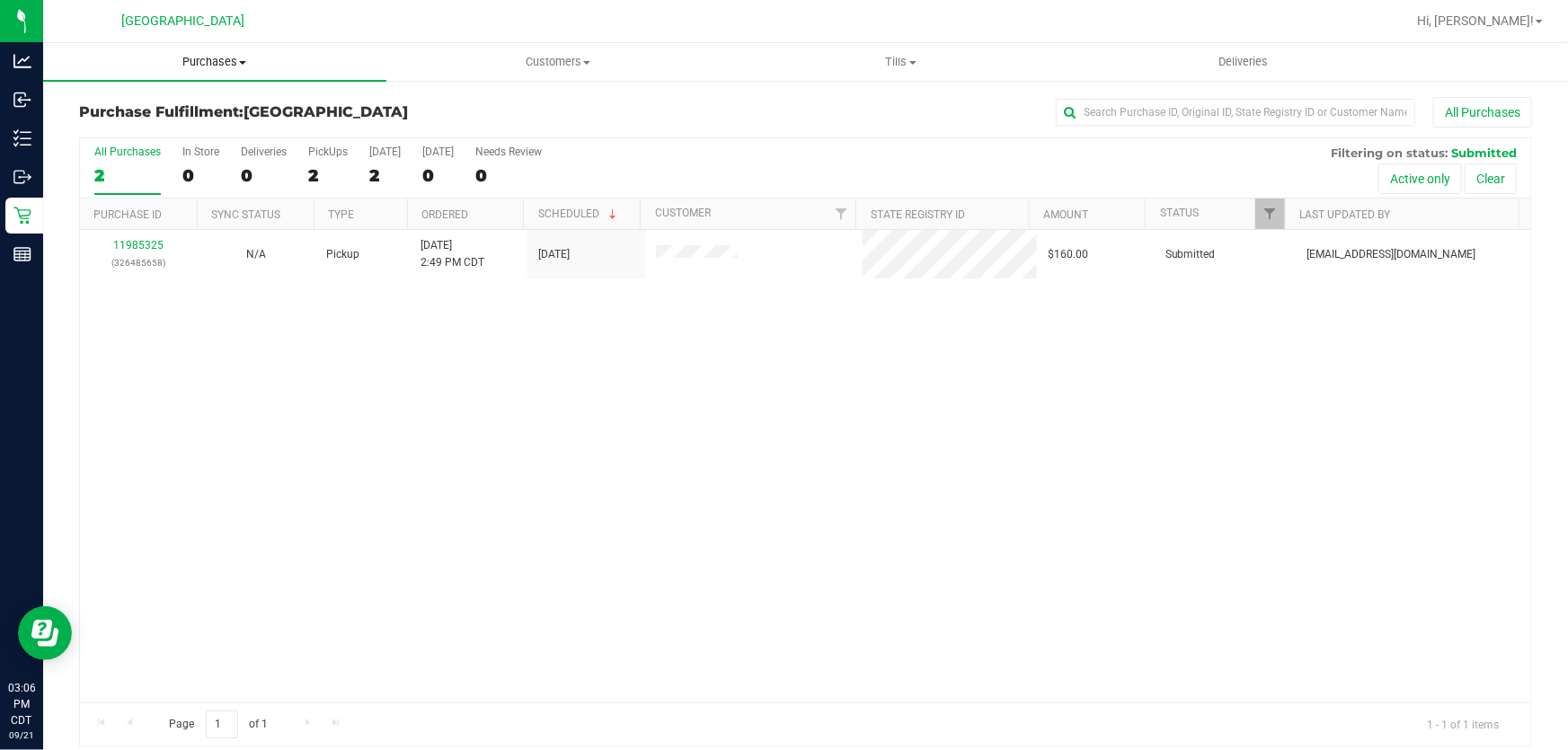
click at [209, 65] on span "Purchases" at bounding box center [215, 62] width 344 height 17
click at [211, 133] on li "Fulfillment" at bounding box center [215, 129] width 344 height 21
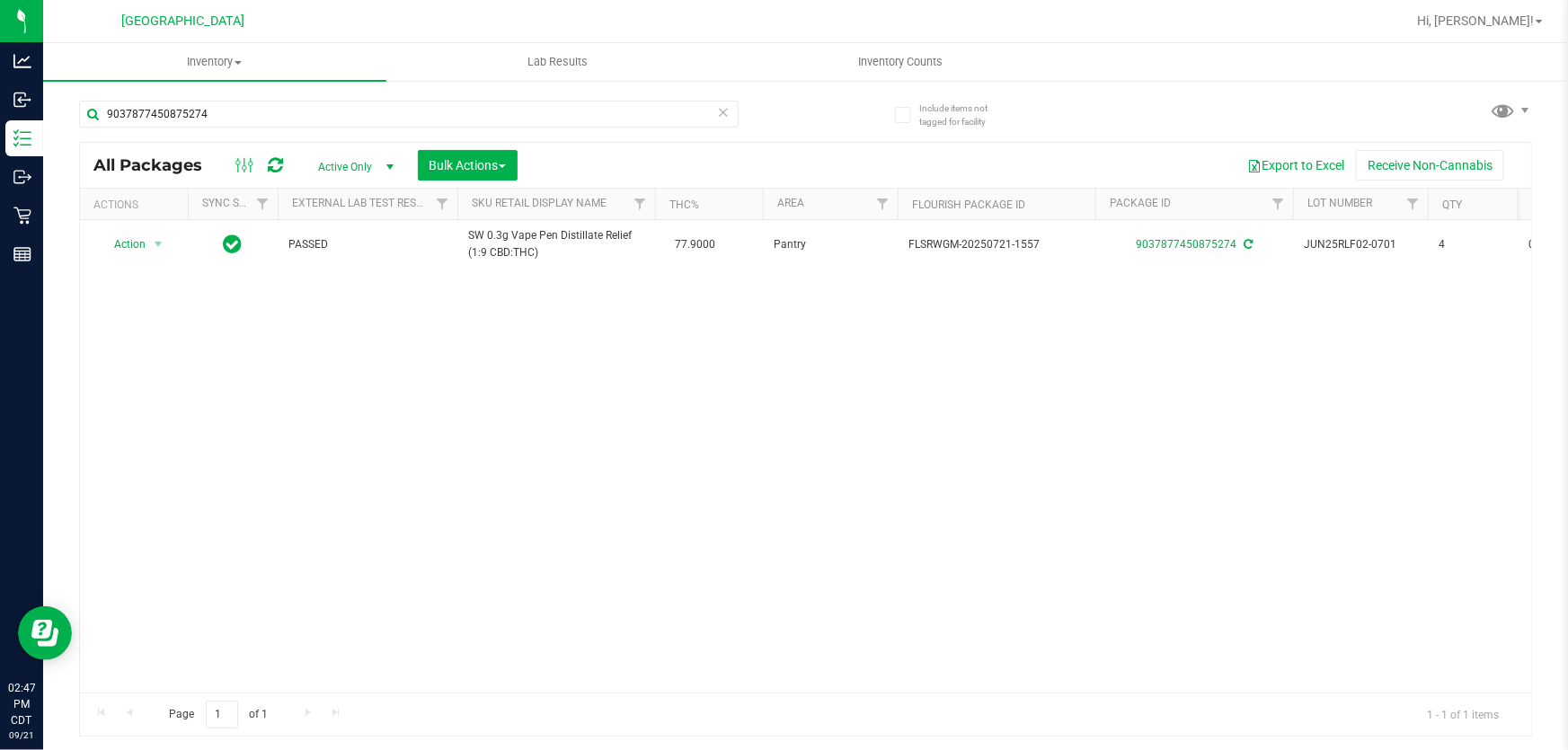
click at [728, 107] on icon at bounding box center [724, 111] width 13 height 21
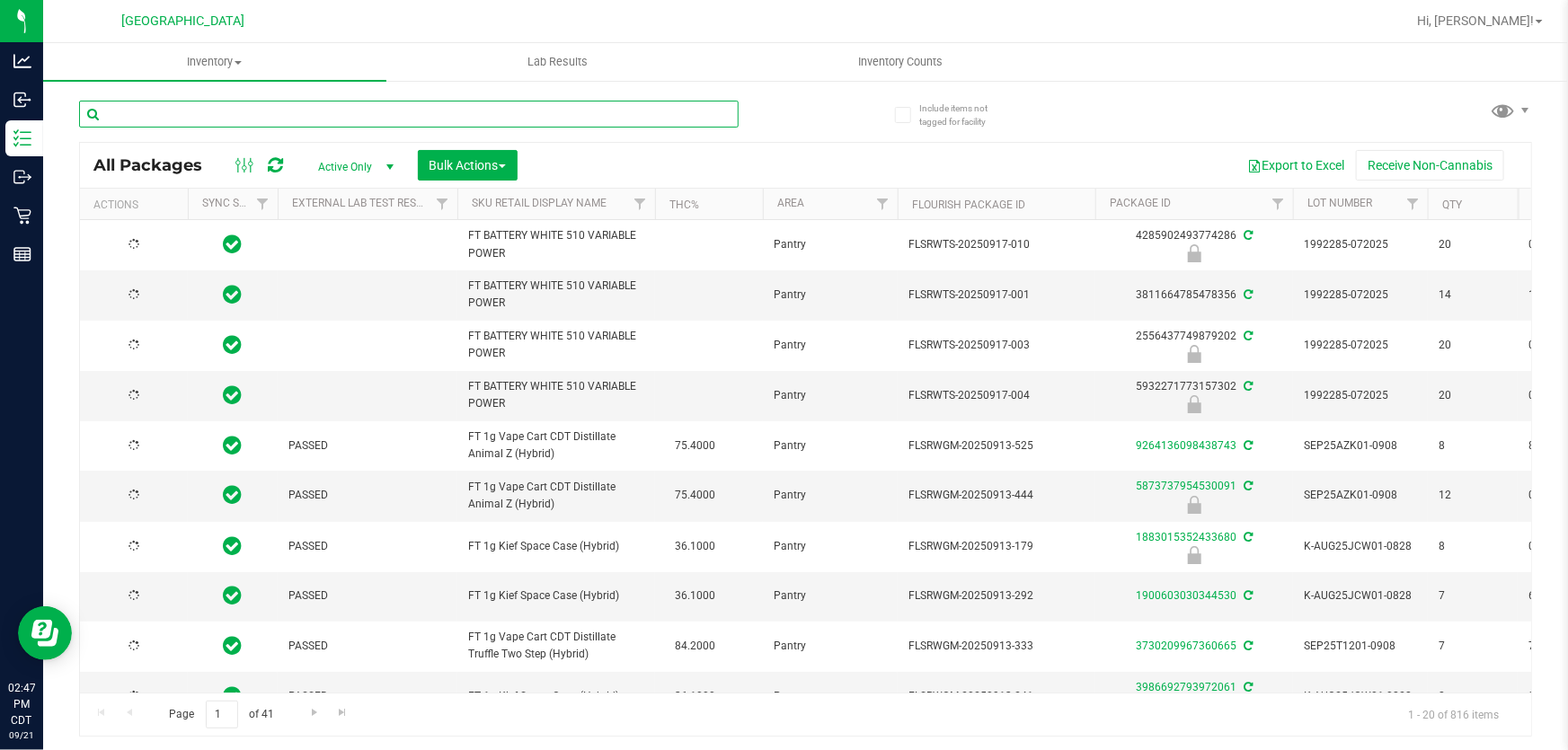
click at [564, 104] on input "text" at bounding box center [409, 114] width 660 height 27
type input "kief"
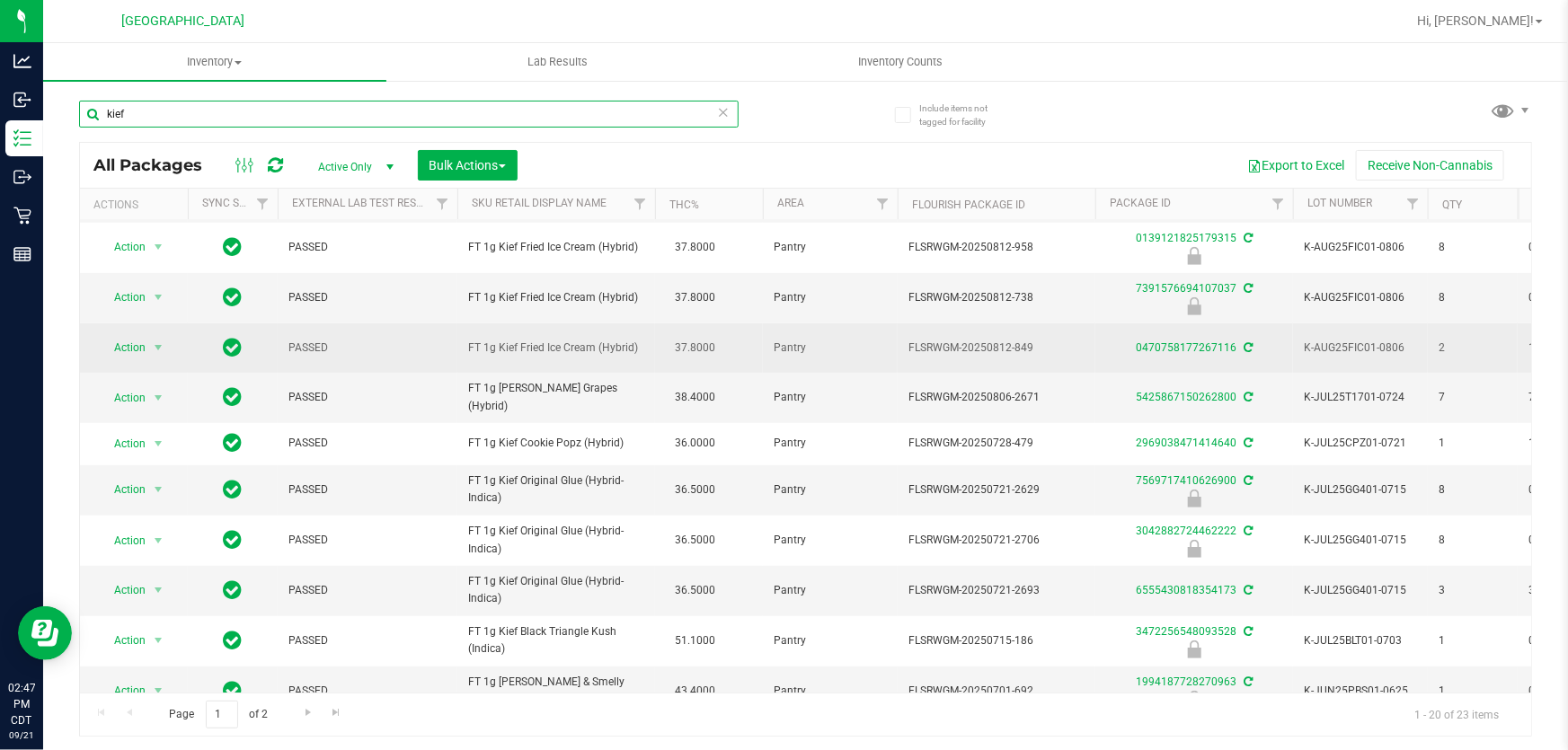
scroll to position [503, 0]
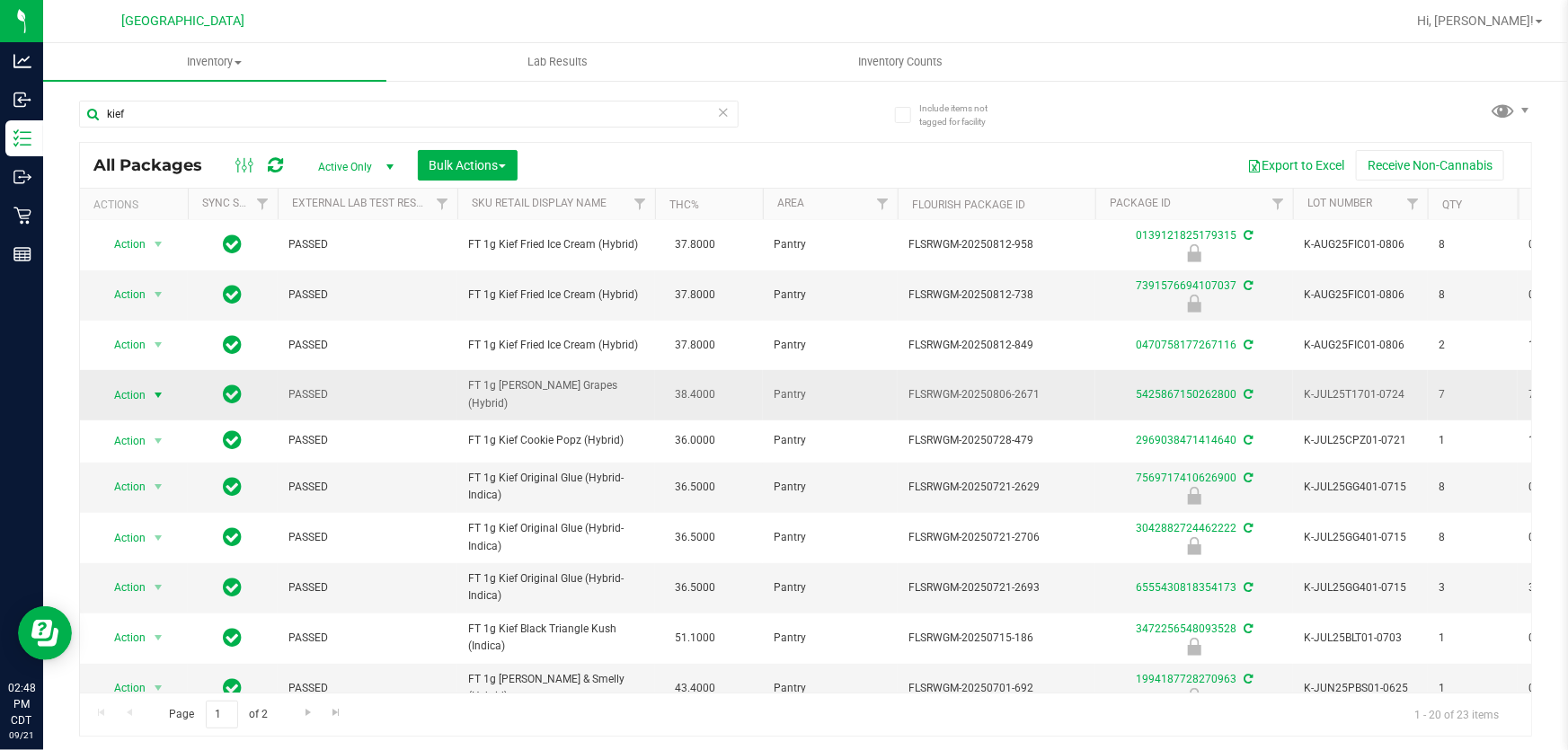
click at [131, 383] on span "Action" at bounding box center [122, 395] width 49 height 25
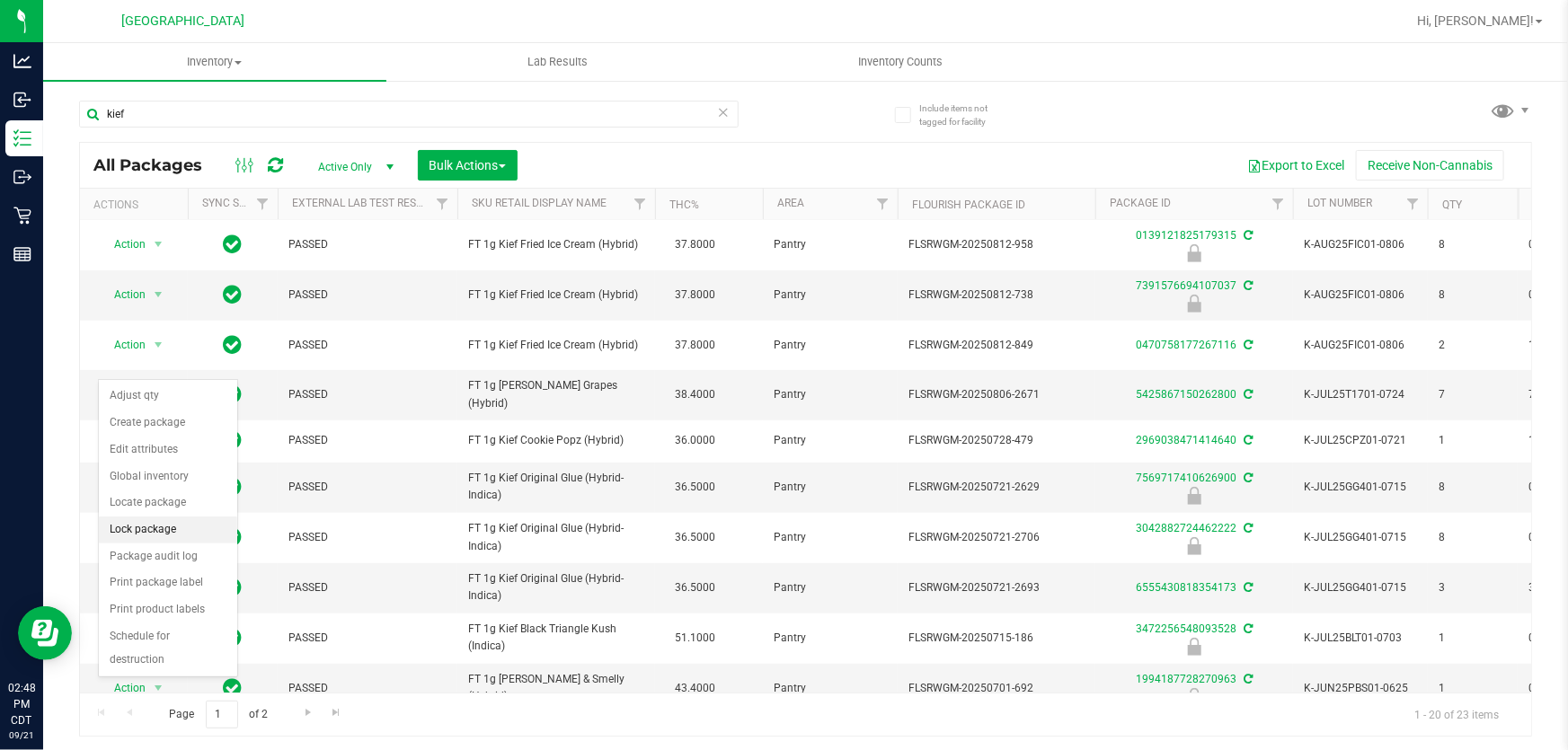
click at [178, 536] on li "Lock package" at bounding box center [168, 530] width 139 height 27
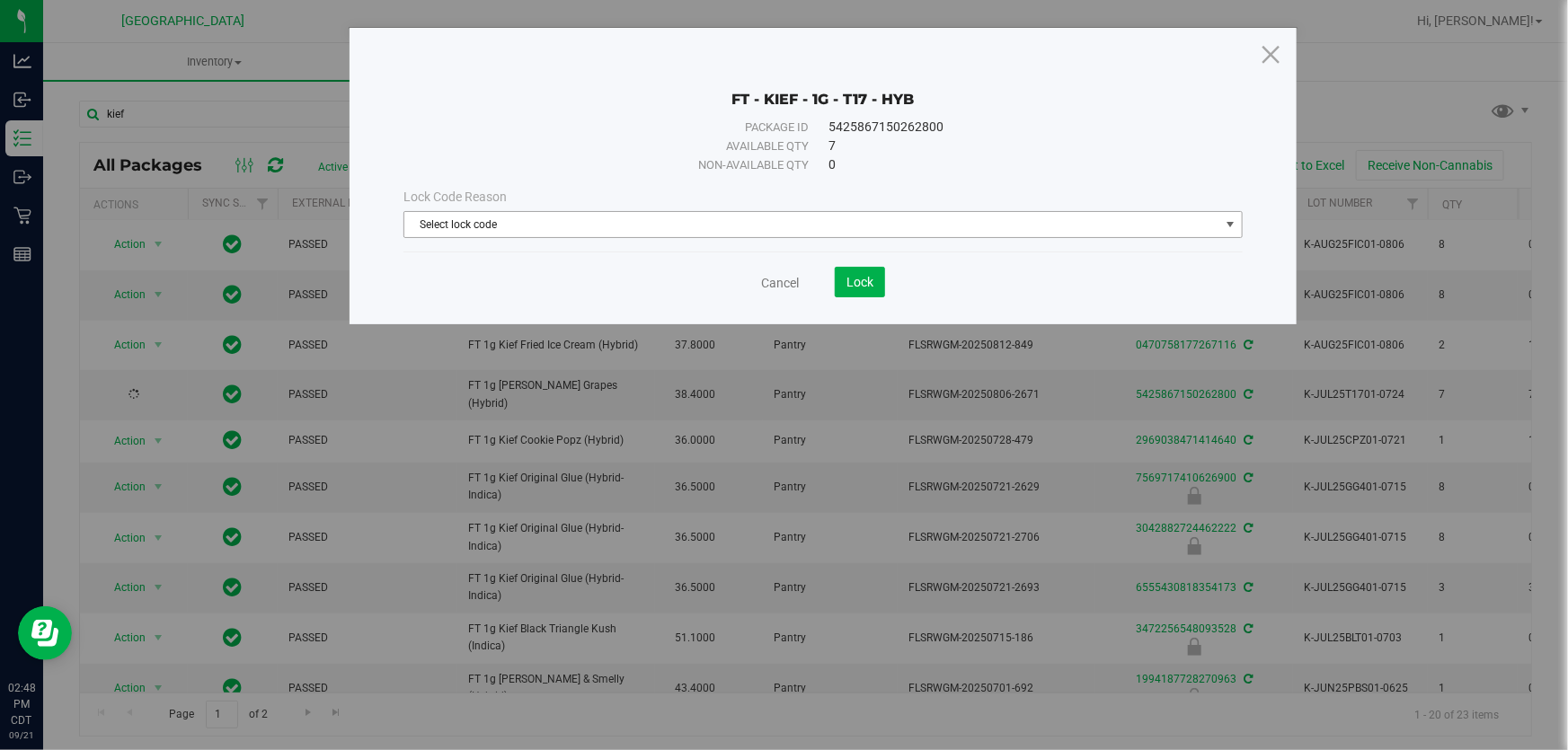
click at [648, 214] on span "Select lock code" at bounding box center [811, 224] width 815 height 25
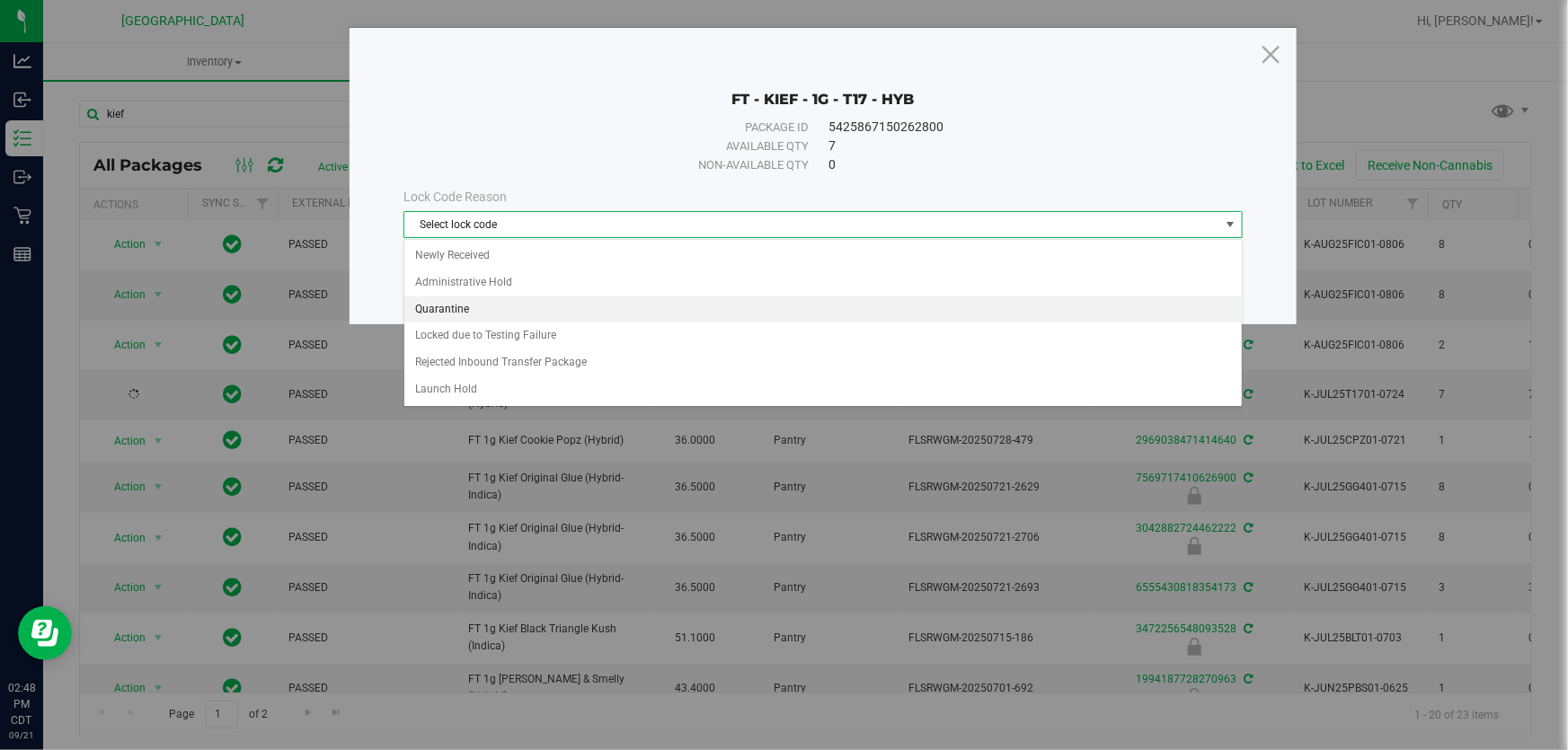
click at [530, 311] on li "Quarantine" at bounding box center [823, 309] width 838 height 27
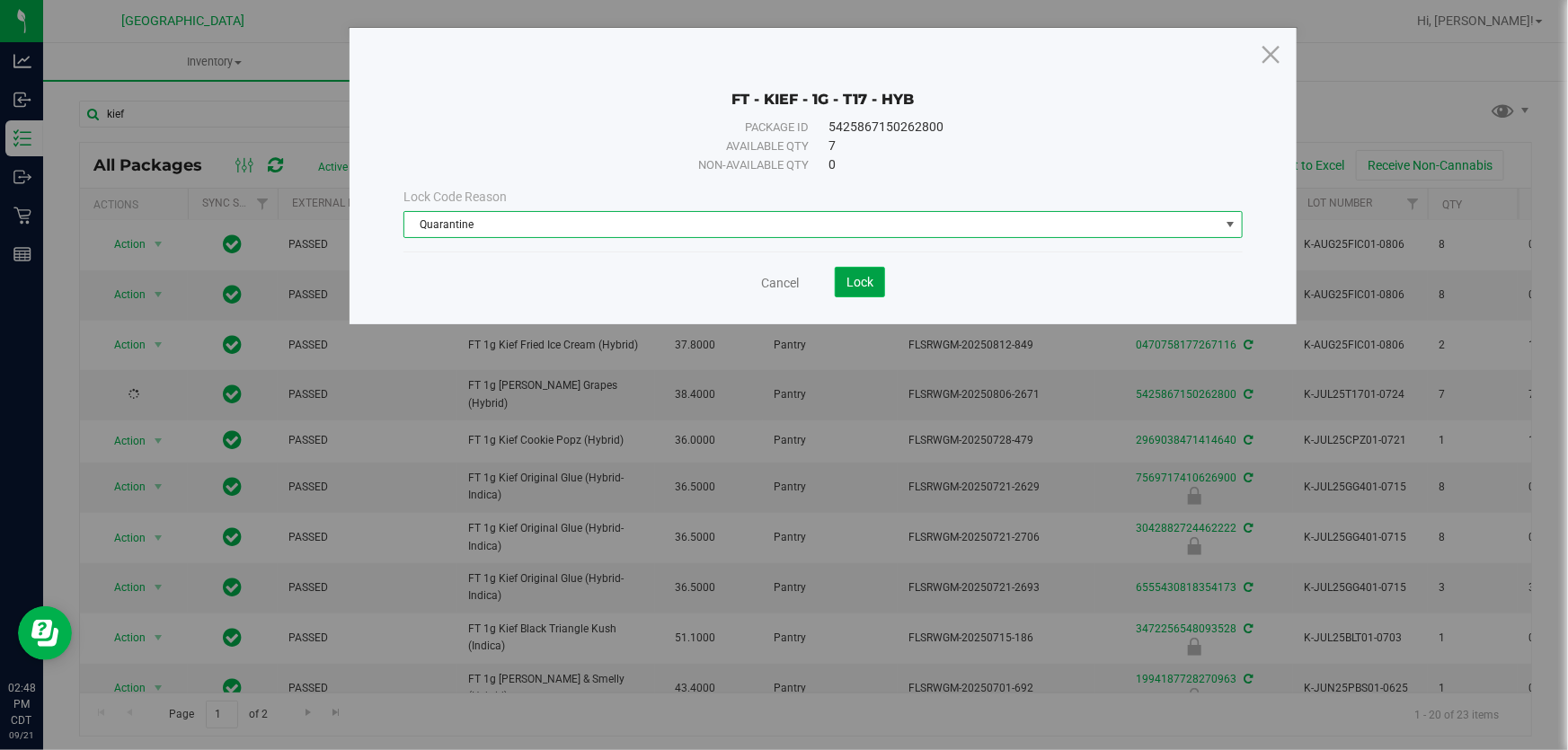
click at [850, 285] on span "Lock" at bounding box center [860, 282] width 27 height 15
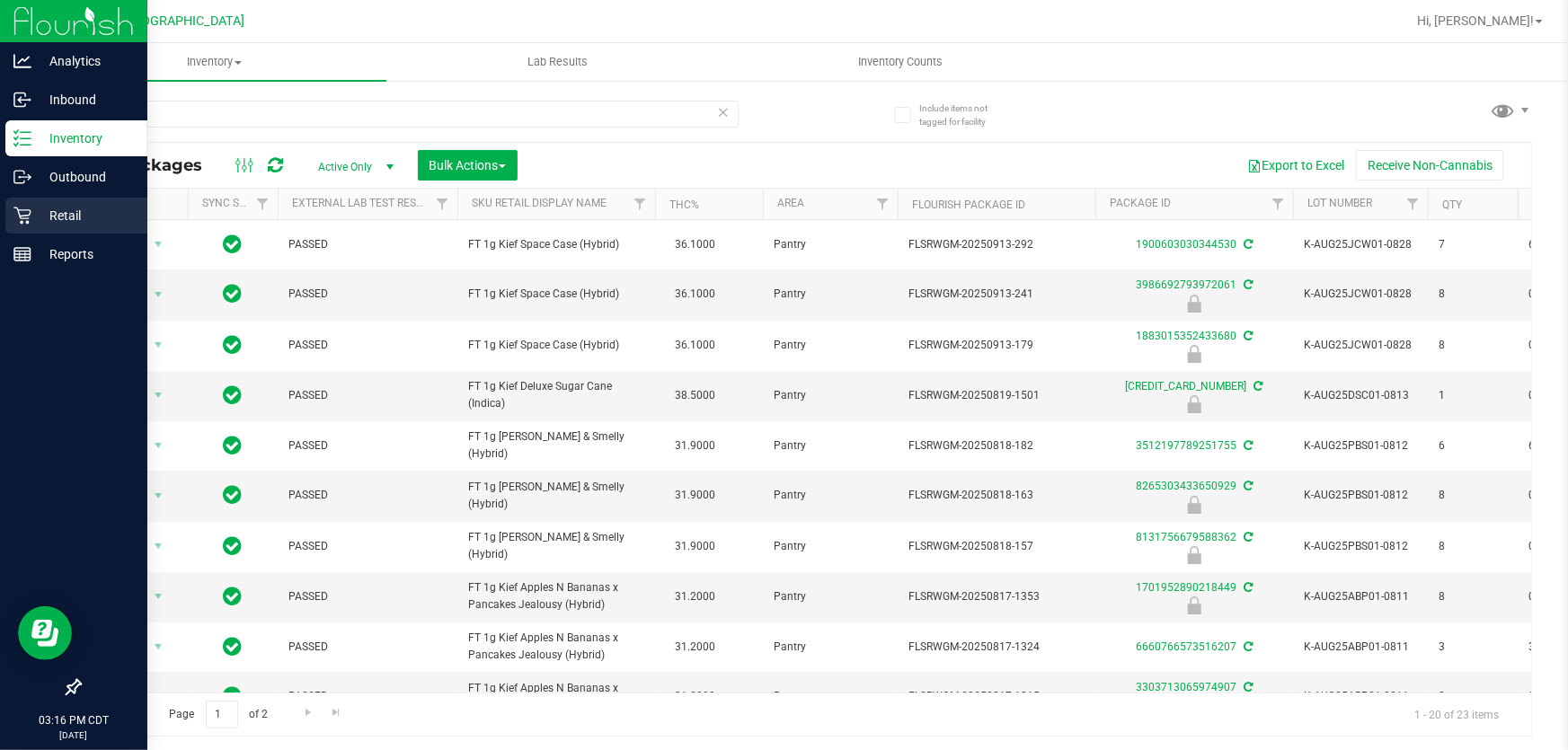
click at [31, 216] on p "Retail" at bounding box center [85, 215] width 107 height 21
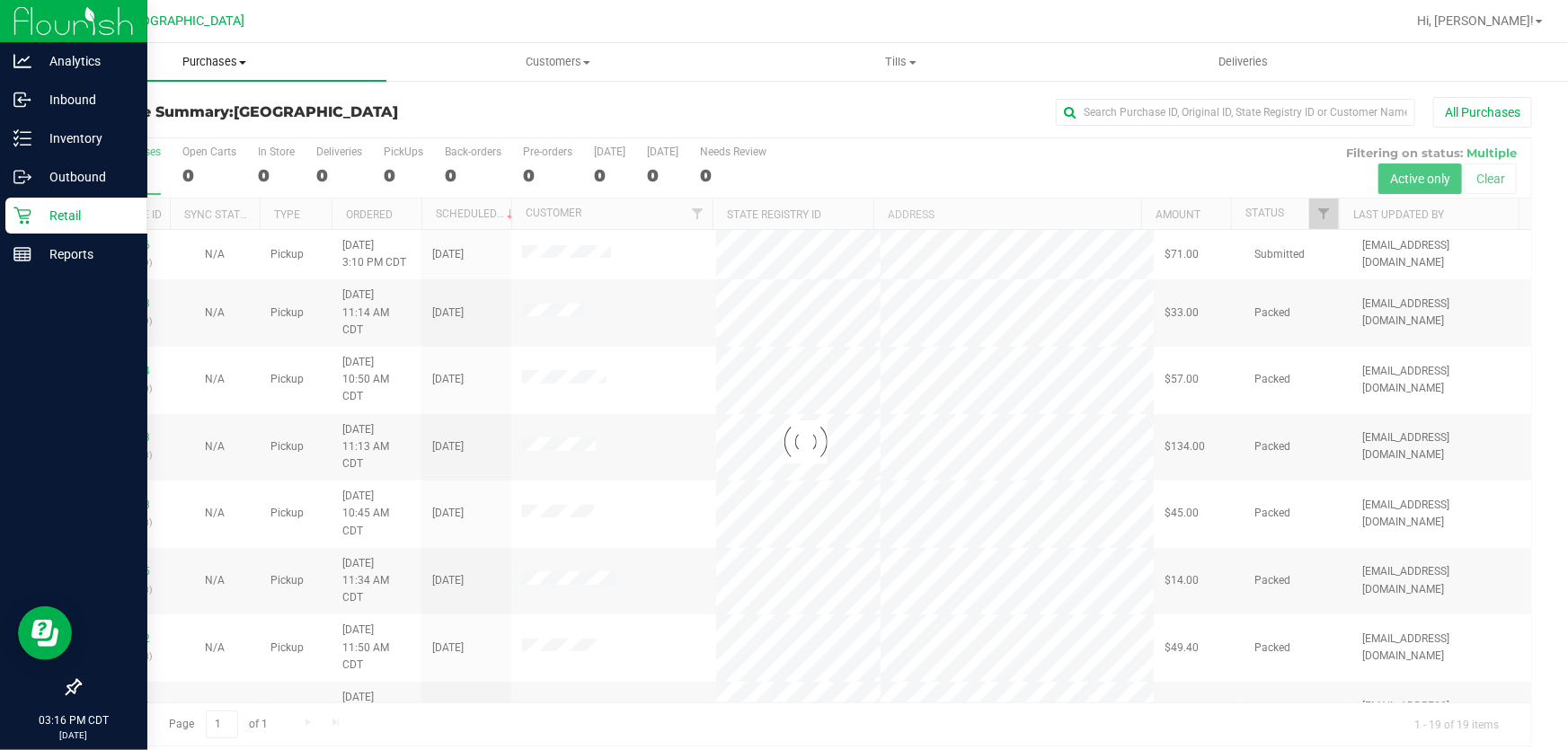
click at [210, 51] on uib-tab-heading "Purchases Summary of purchases Fulfillment All purchases" at bounding box center [215, 62] width 344 height 38
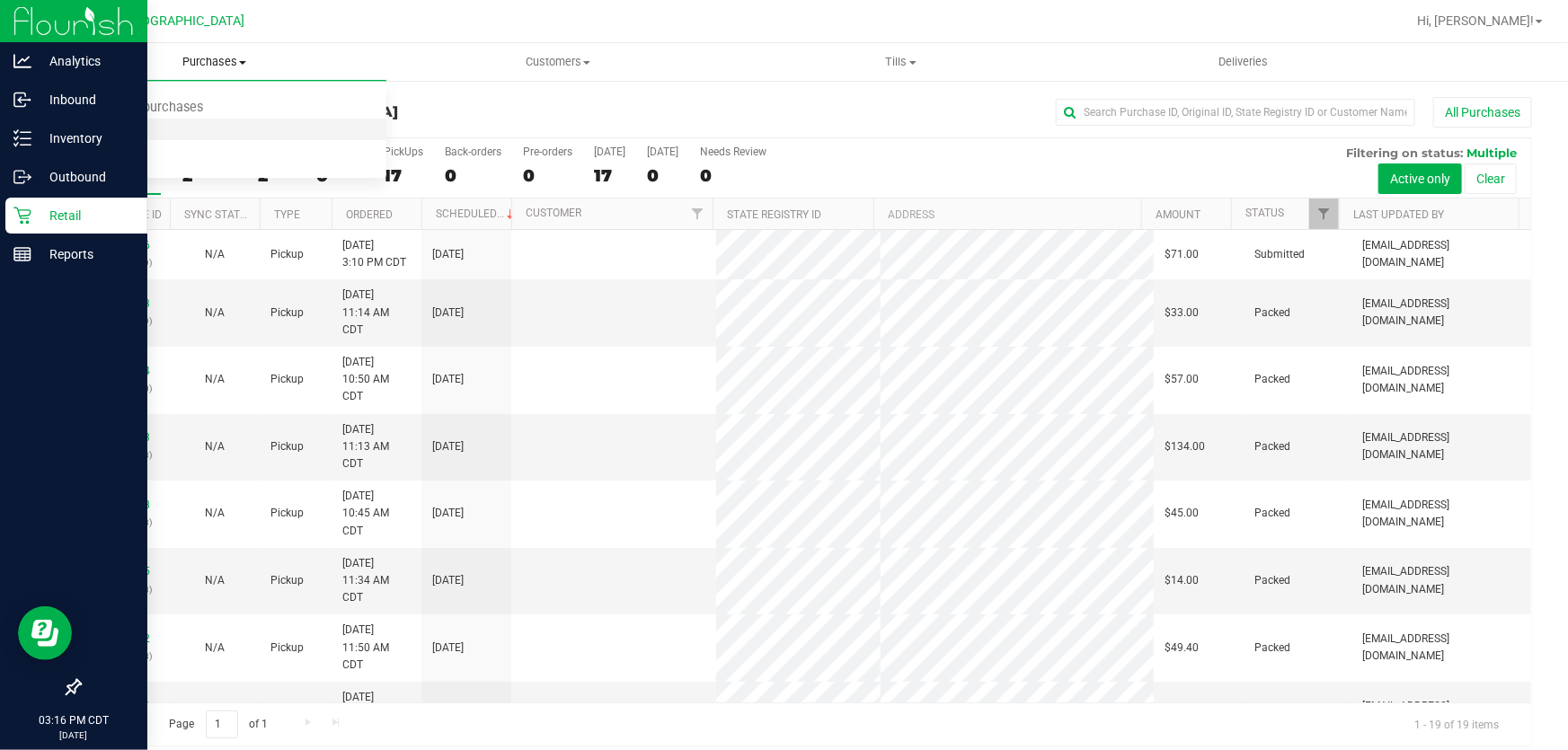
click at [152, 131] on li "Fulfillment" at bounding box center [215, 129] width 344 height 21
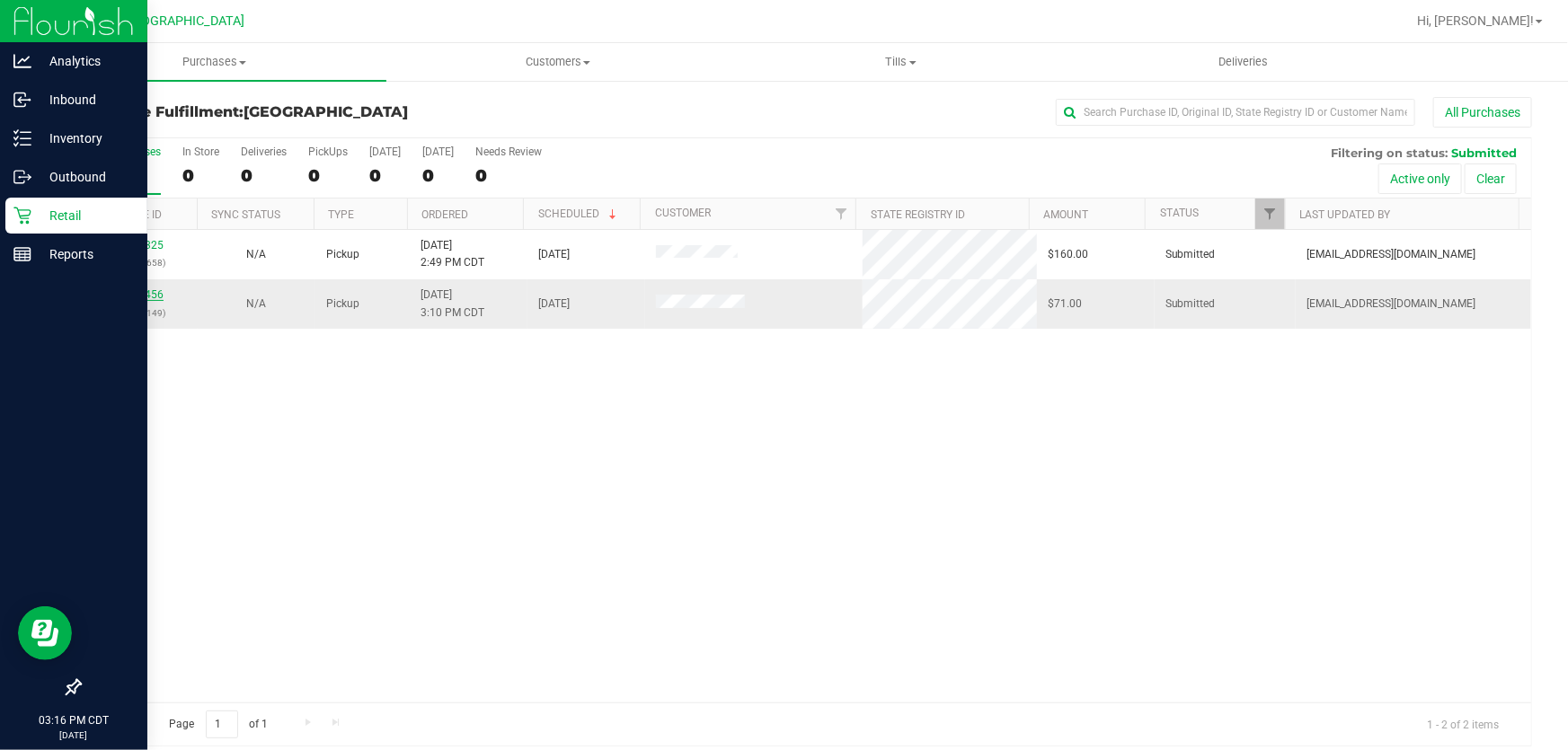
click at [146, 293] on link "11985456" at bounding box center [138, 295] width 51 height 13
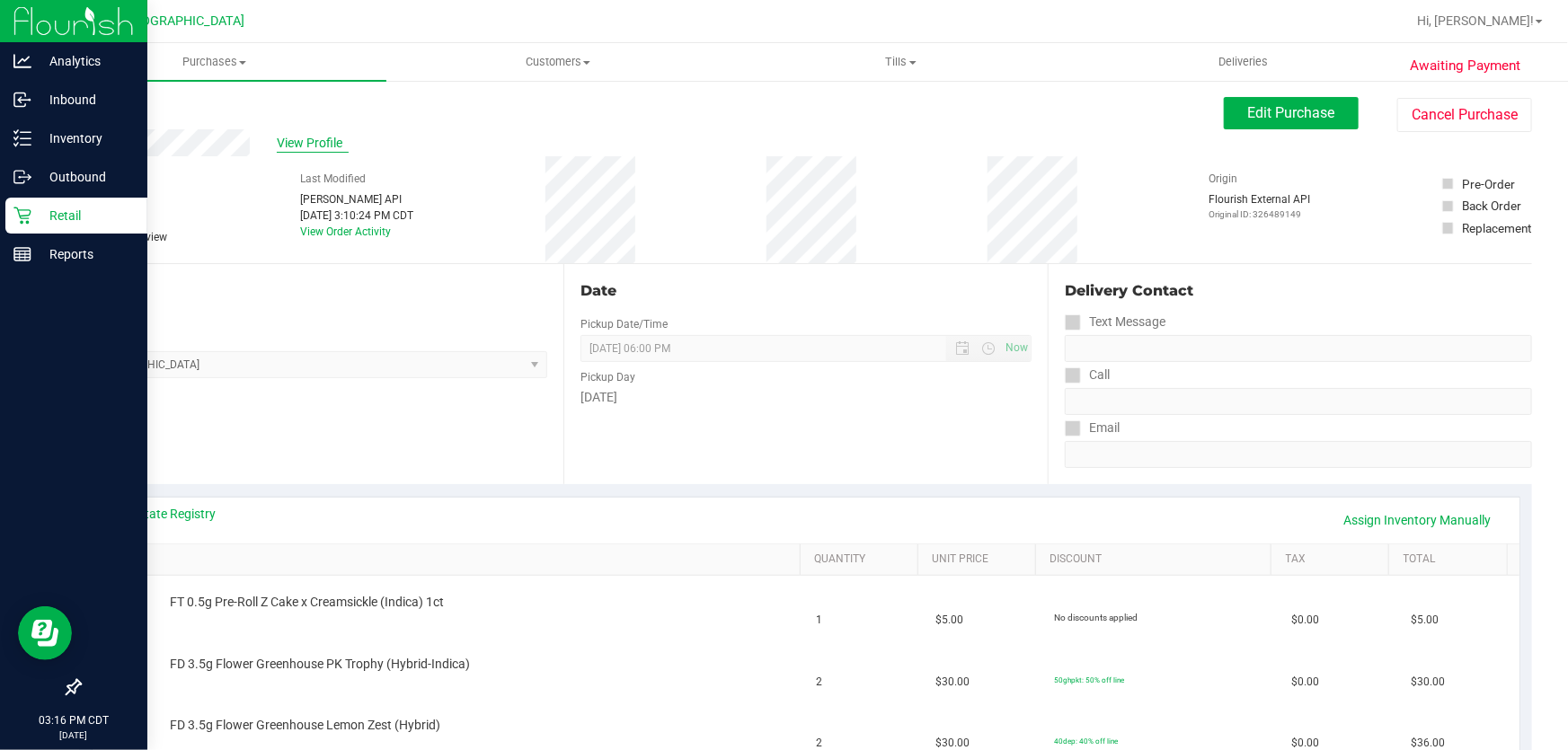
click at [299, 142] on span "View Profile" at bounding box center [312, 143] width 72 height 19
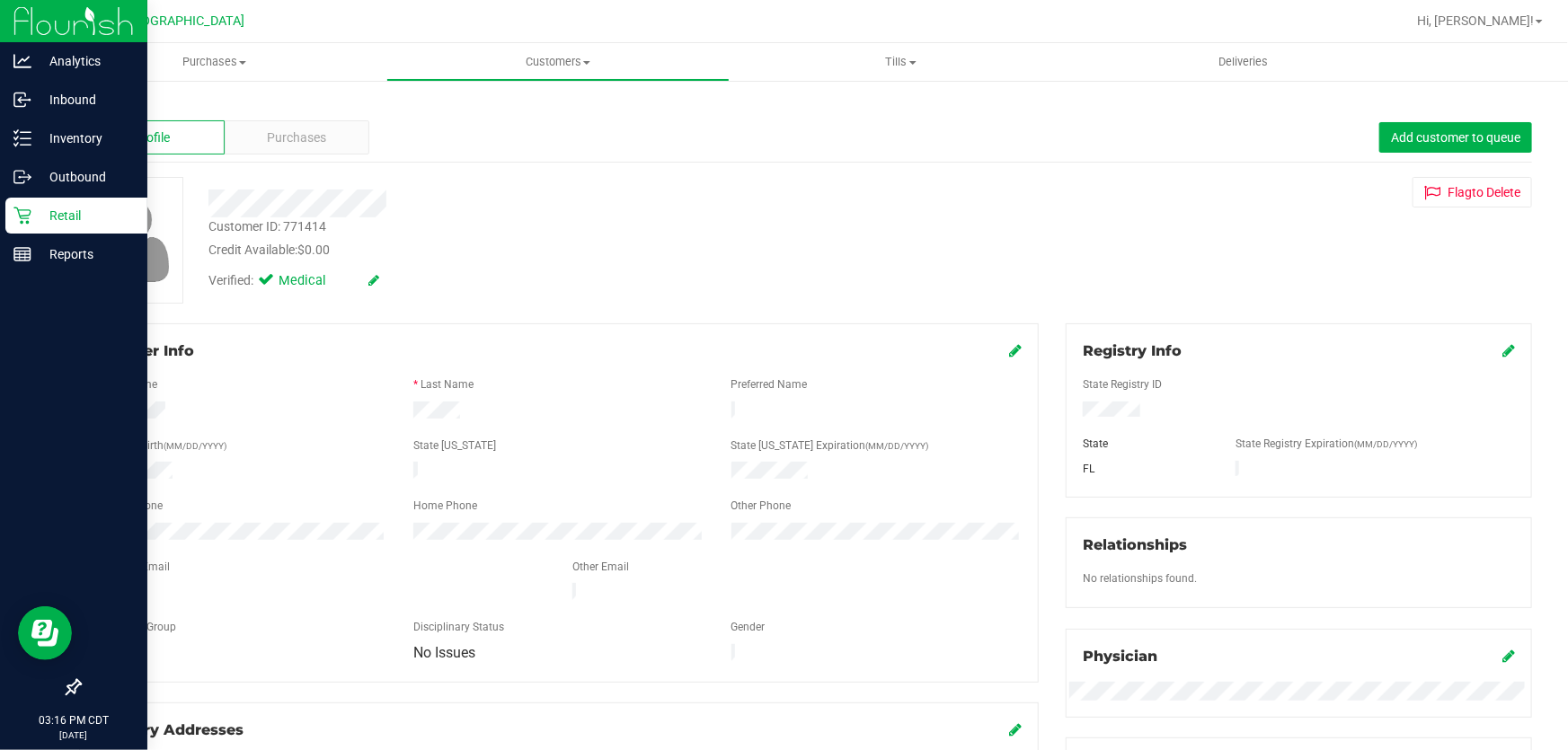
click at [999, 354] on div "Member Info" at bounding box center [559, 351] width 926 height 21
click at [1010, 353] on icon at bounding box center [1016, 351] width 13 height 15
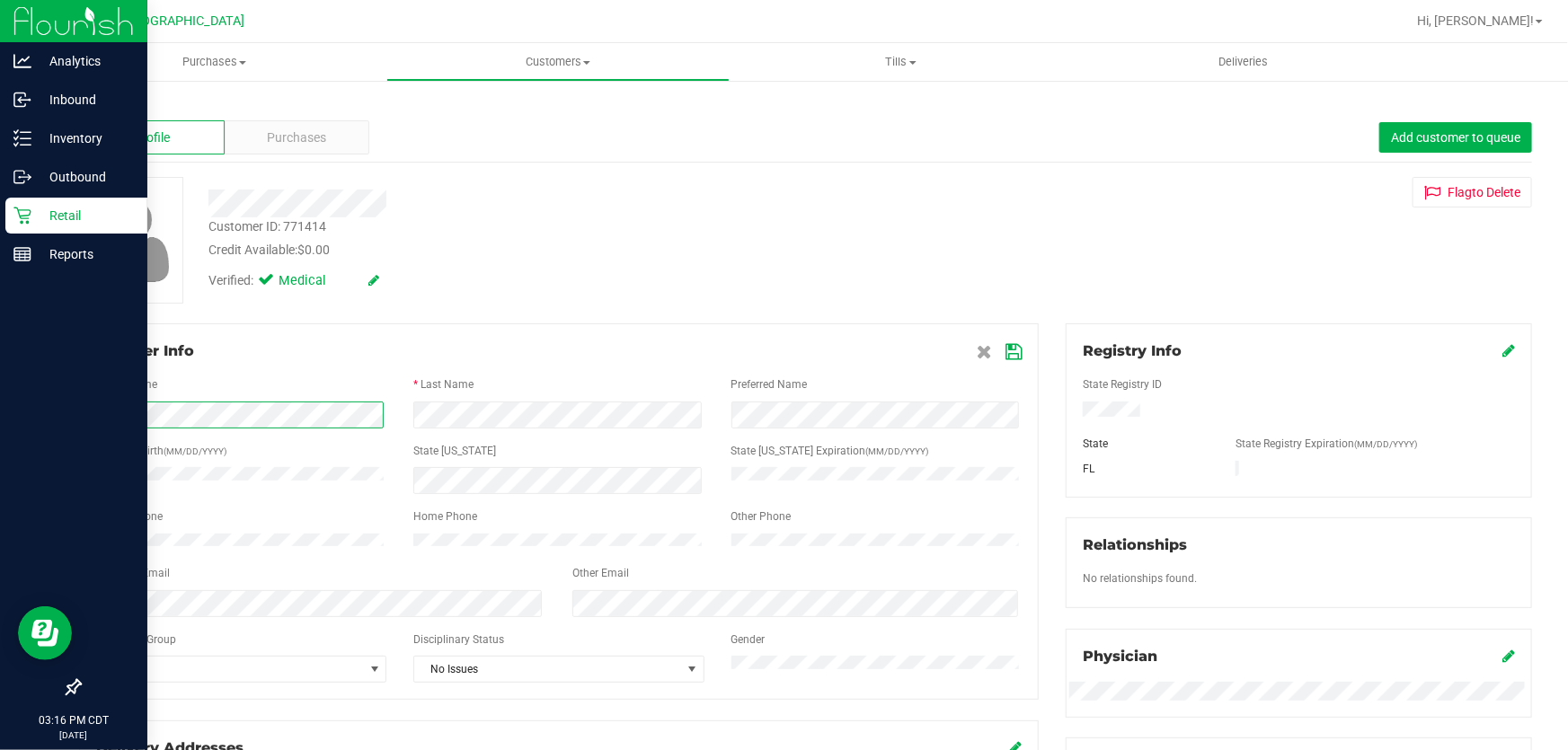
click at [0, 417] on div "Analytics Inbound Inventory Outbound Retail Reports 03:16 PM CDT [DATE] 09/21 […" at bounding box center [784, 375] width 1568 height 750
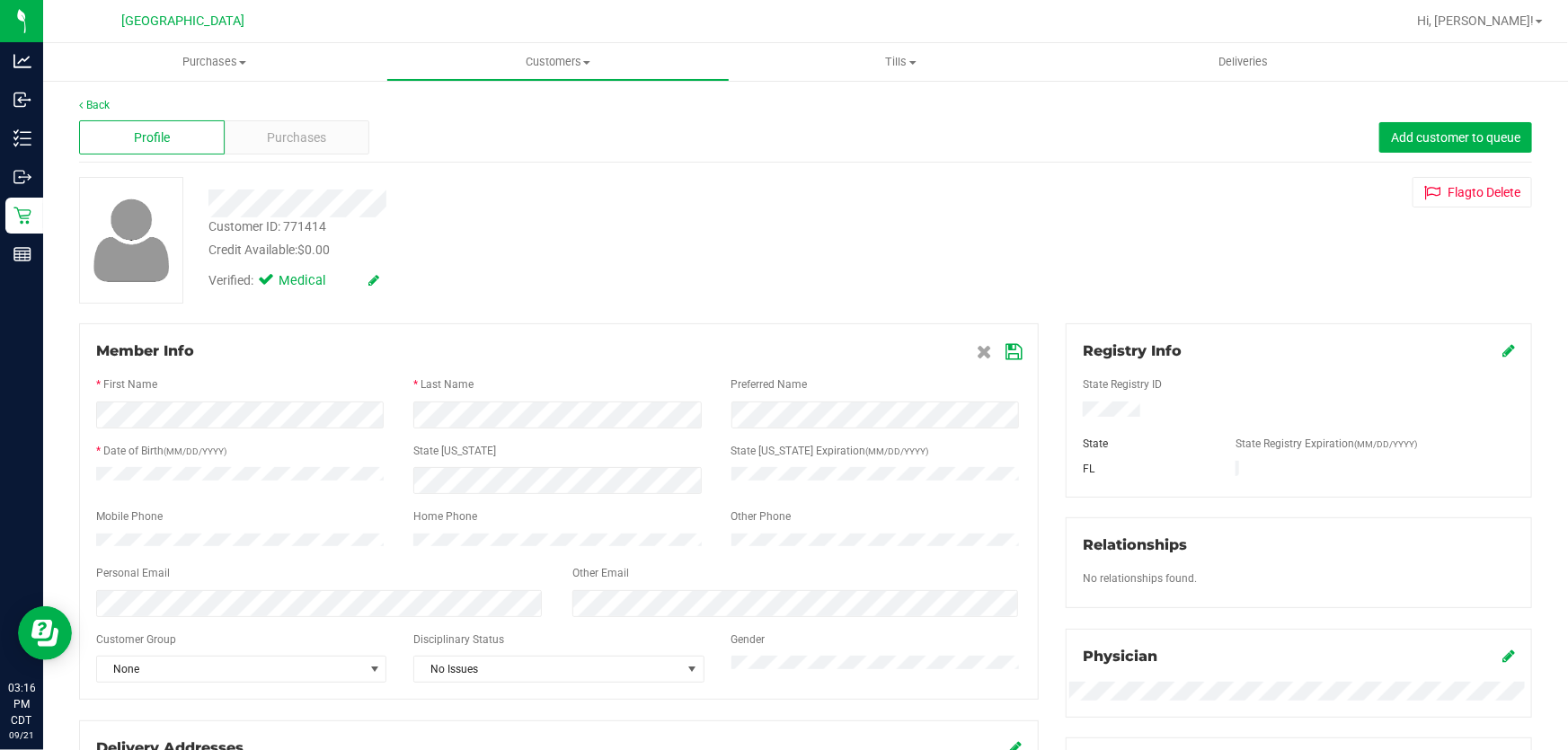
click at [1013, 354] on icon at bounding box center [1014, 353] width 17 height 15
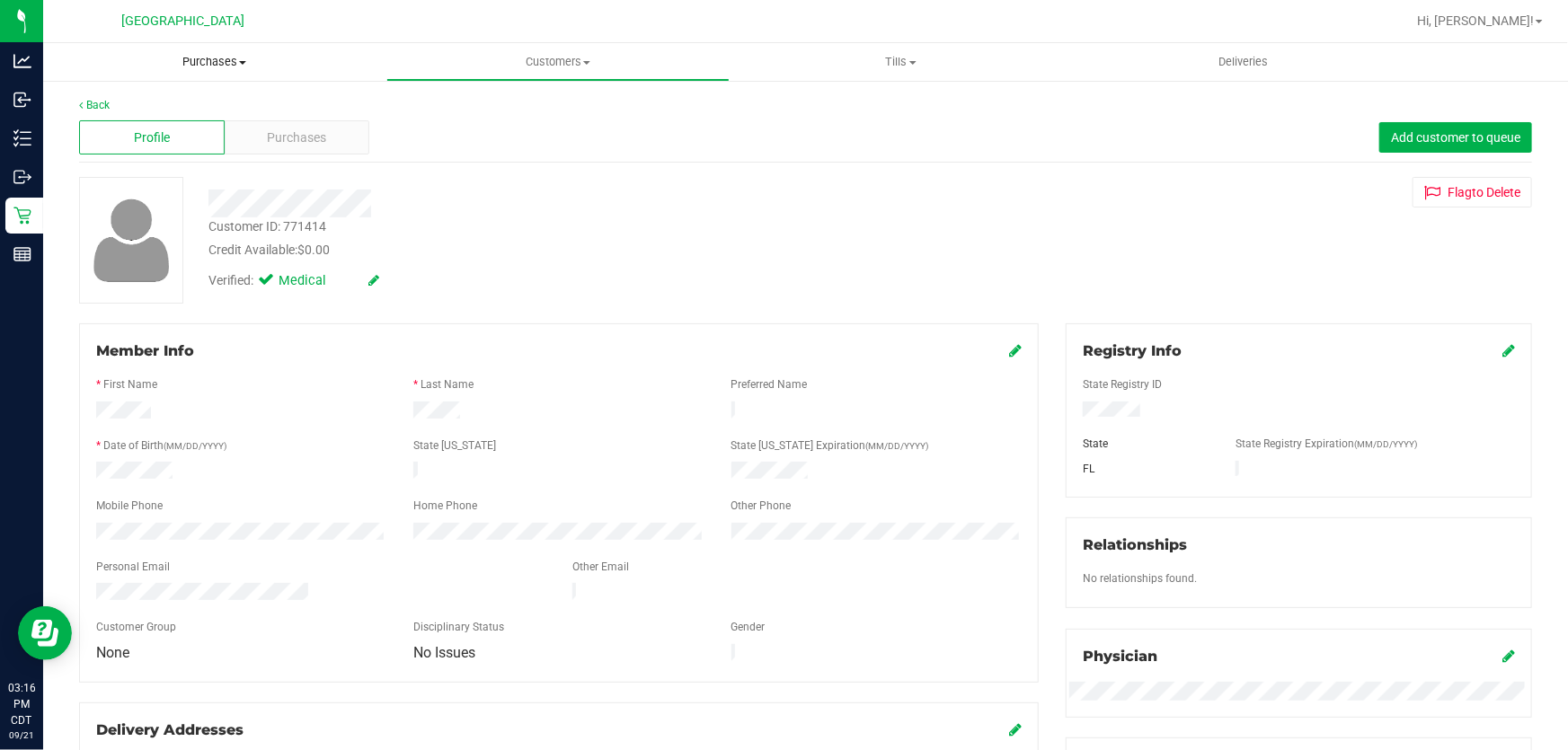
click at [223, 63] on span "Purchases" at bounding box center [215, 62] width 344 height 17
click at [175, 133] on li "Fulfillment" at bounding box center [215, 129] width 344 height 21
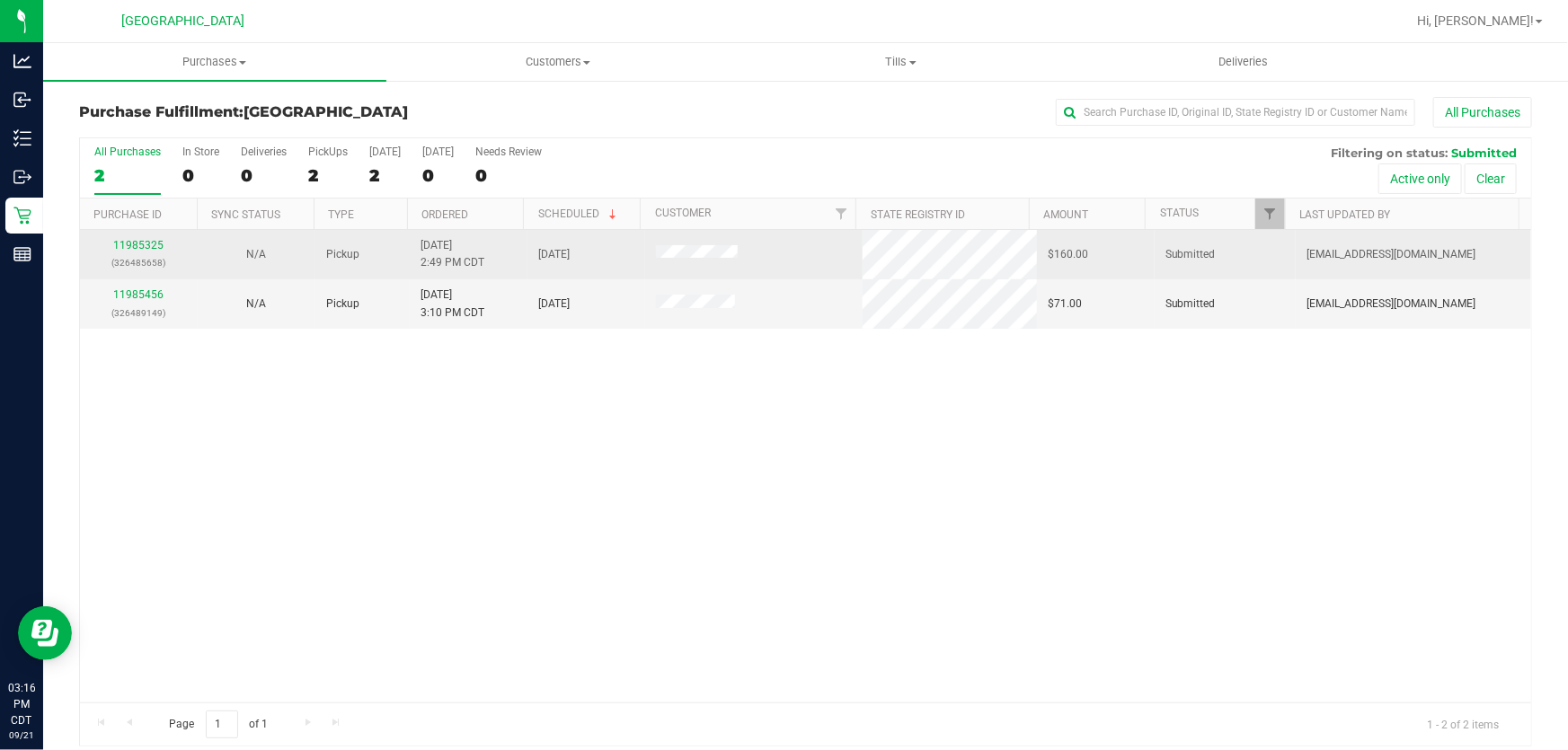
click at [141, 252] on div "11985325 (326485658)" at bounding box center [139, 253] width 96 height 34
click at [144, 247] on link "11985325" at bounding box center [138, 245] width 51 height 13
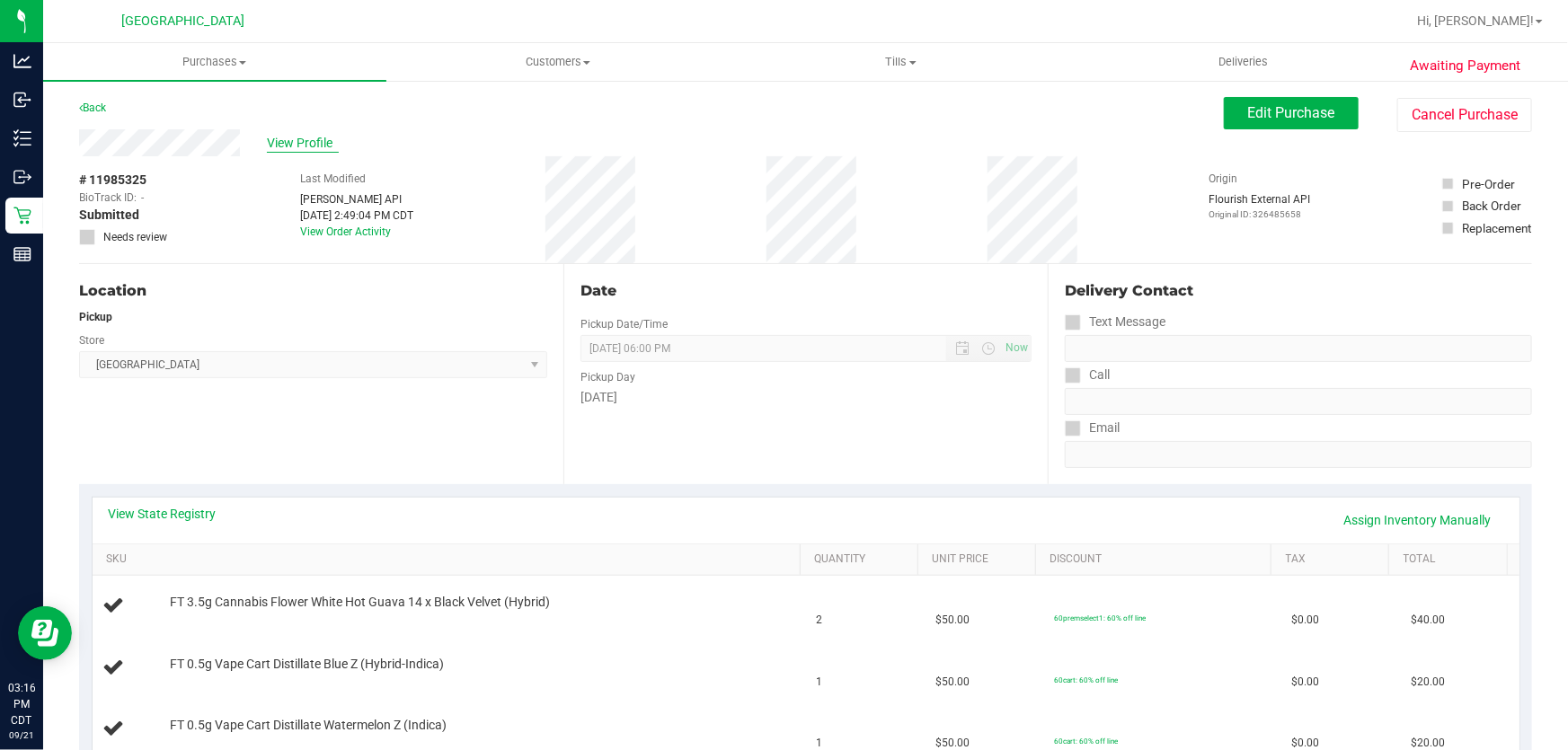
click at [309, 135] on span "View Profile" at bounding box center [303, 143] width 72 height 19
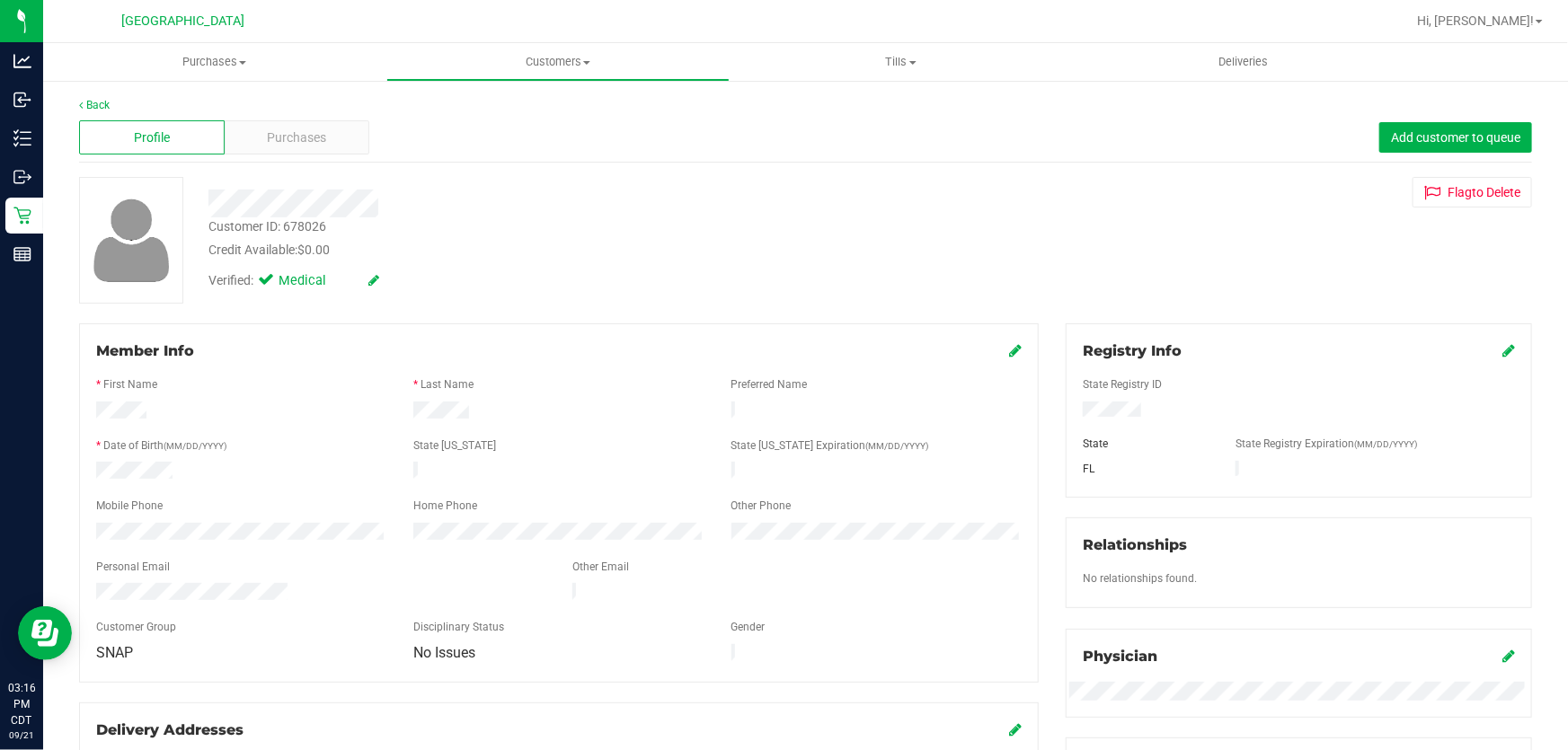
click at [1012, 352] on icon at bounding box center [1016, 351] width 13 height 15
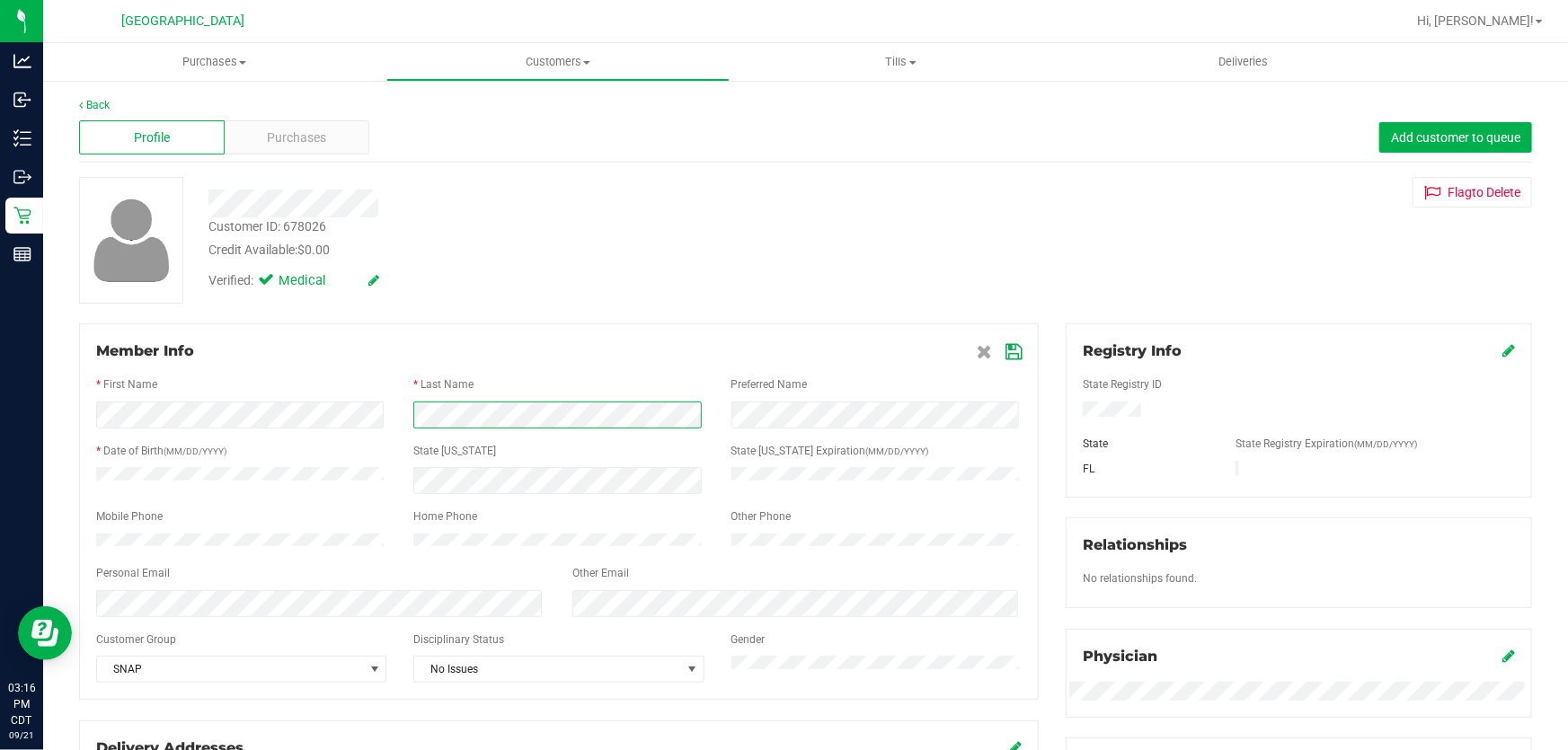
click at [400, 426] on div at bounding box center [558, 414] width 317 height 27
click at [1007, 355] on icon at bounding box center [1014, 353] width 17 height 15
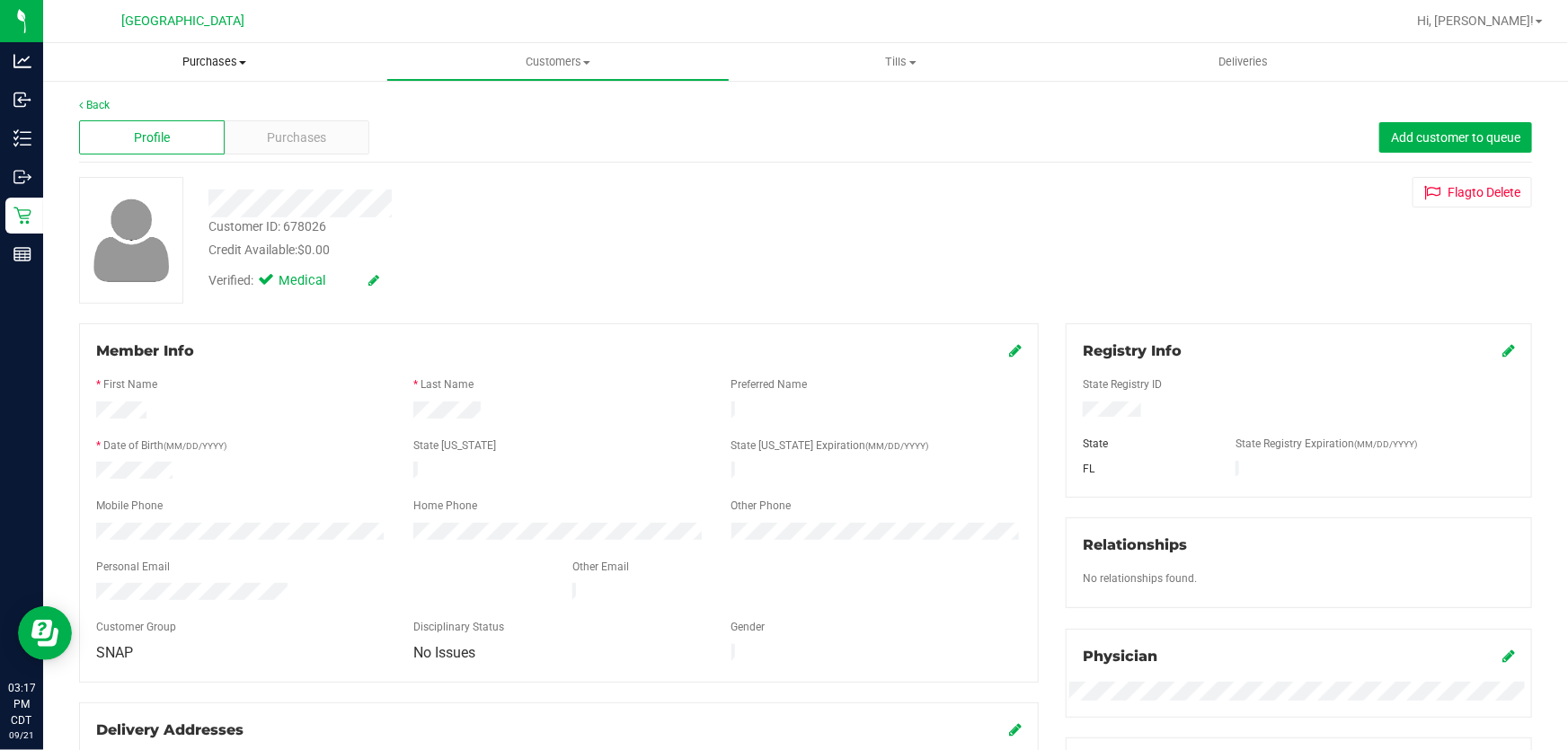
click at [215, 62] on span "Purchases" at bounding box center [215, 62] width 344 height 17
click at [179, 128] on li "Fulfillment" at bounding box center [215, 129] width 344 height 21
